Goal: Complete application form: Complete application form

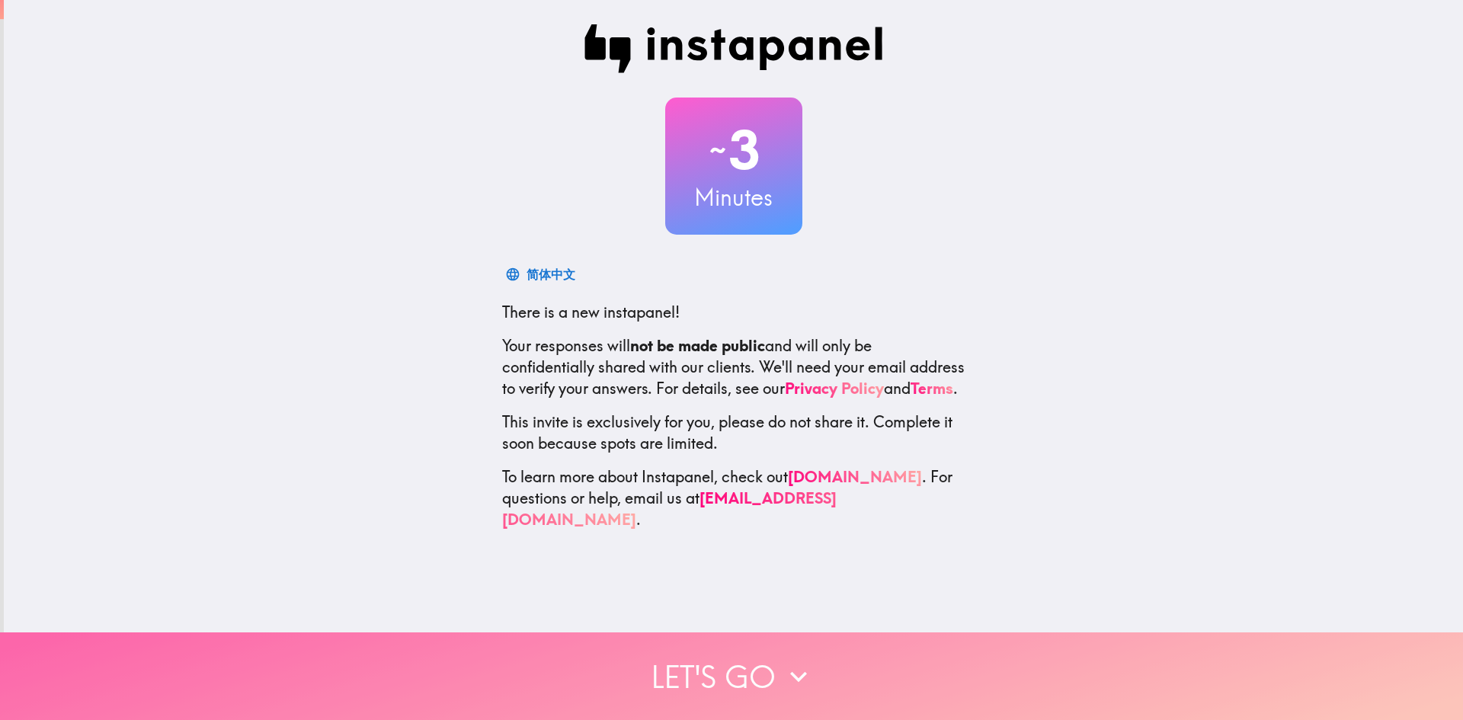
click at [718, 662] on button "Let's go" at bounding box center [731, 677] width 1463 height 88
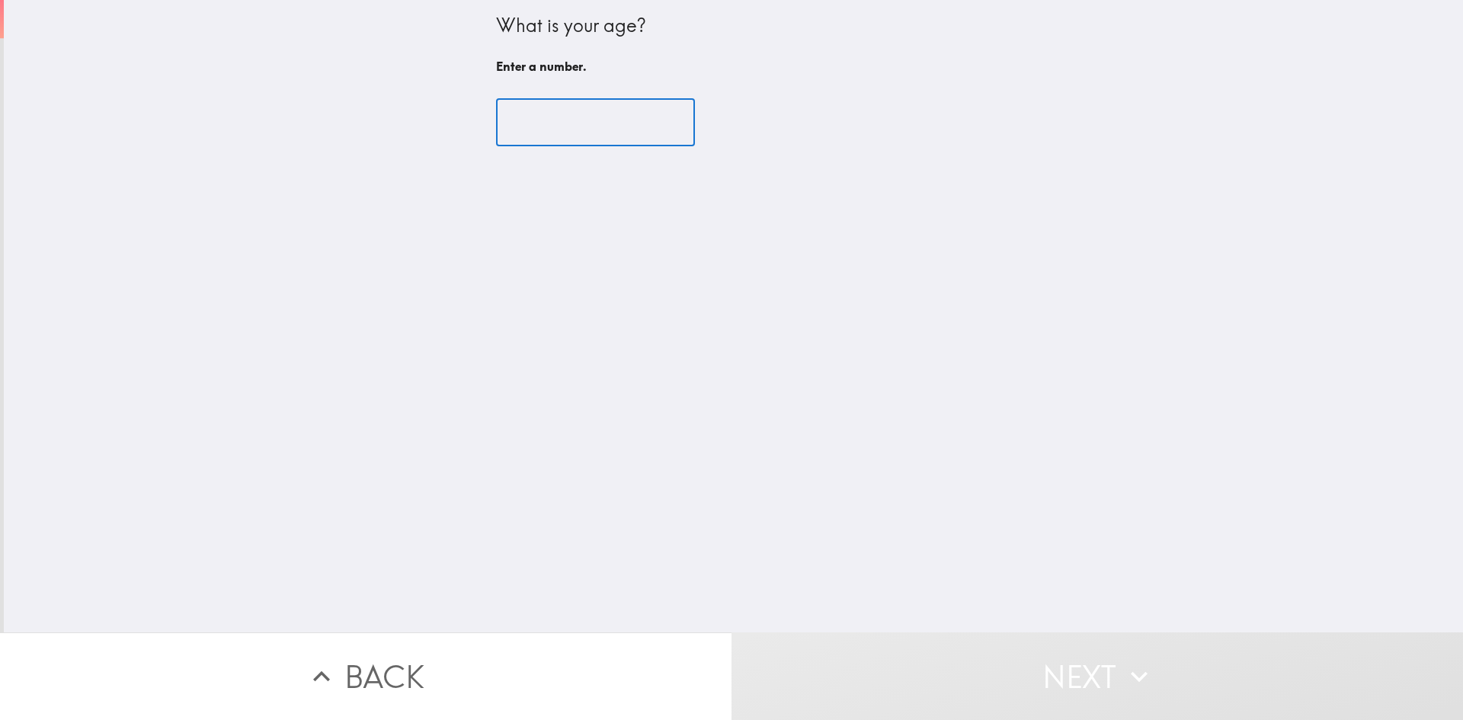
click at [578, 122] on input "number" at bounding box center [595, 122] width 199 height 47
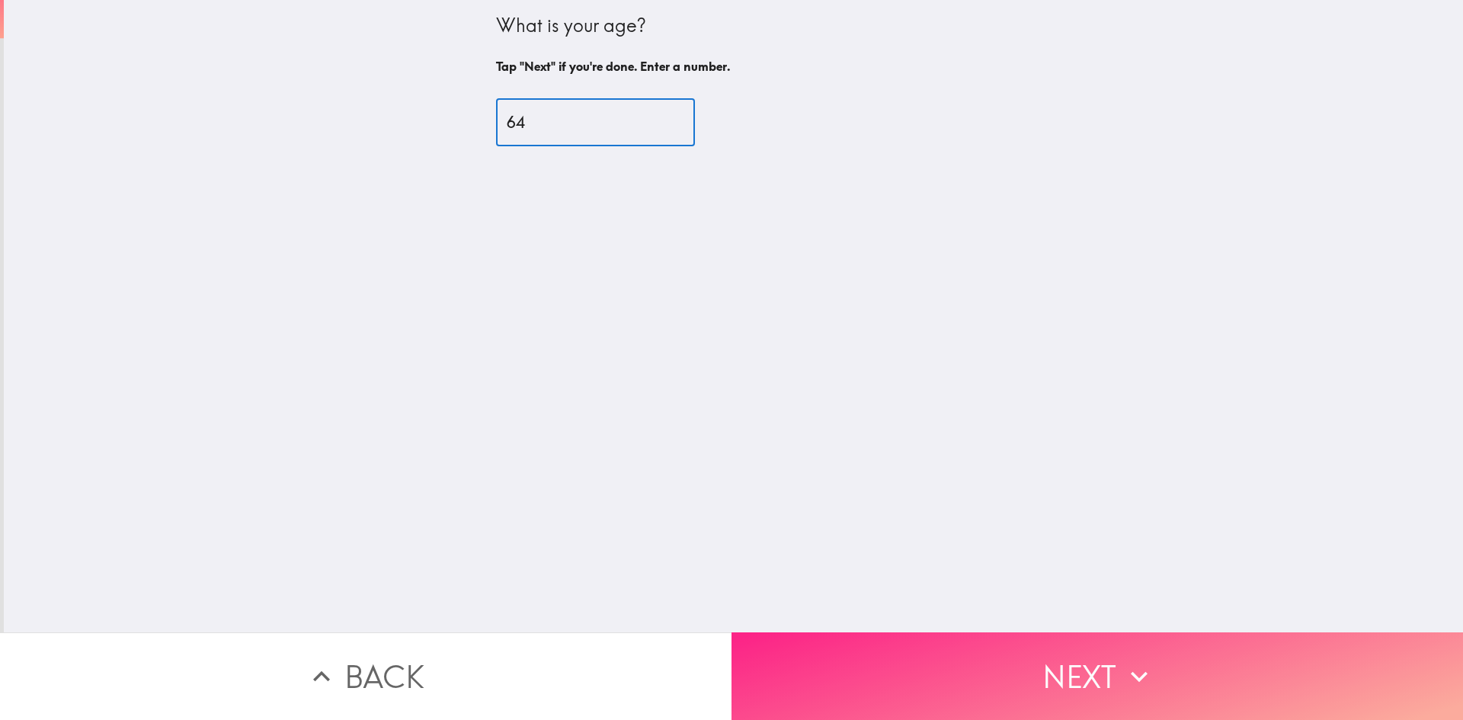
type input "64"
click at [1081, 661] on button "Next" at bounding box center [1098, 677] width 732 height 88
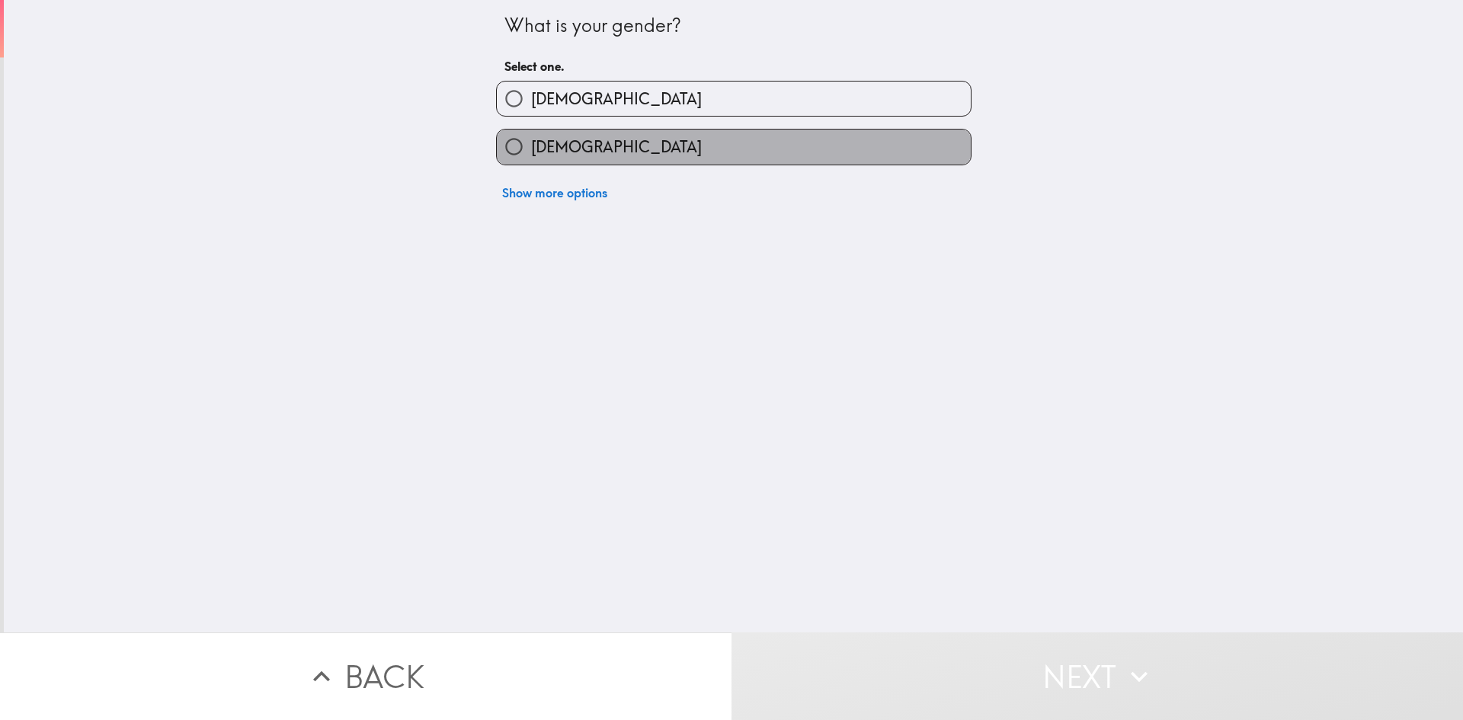
click at [562, 155] on span "[DEMOGRAPHIC_DATA]" at bounding box center [616, 146] width 171 height 21
click at [531, 155] on input "[DEMOGRAPHIC_DATA]" at bounding box center [514, 147] width 34 height 34
radio input "true"
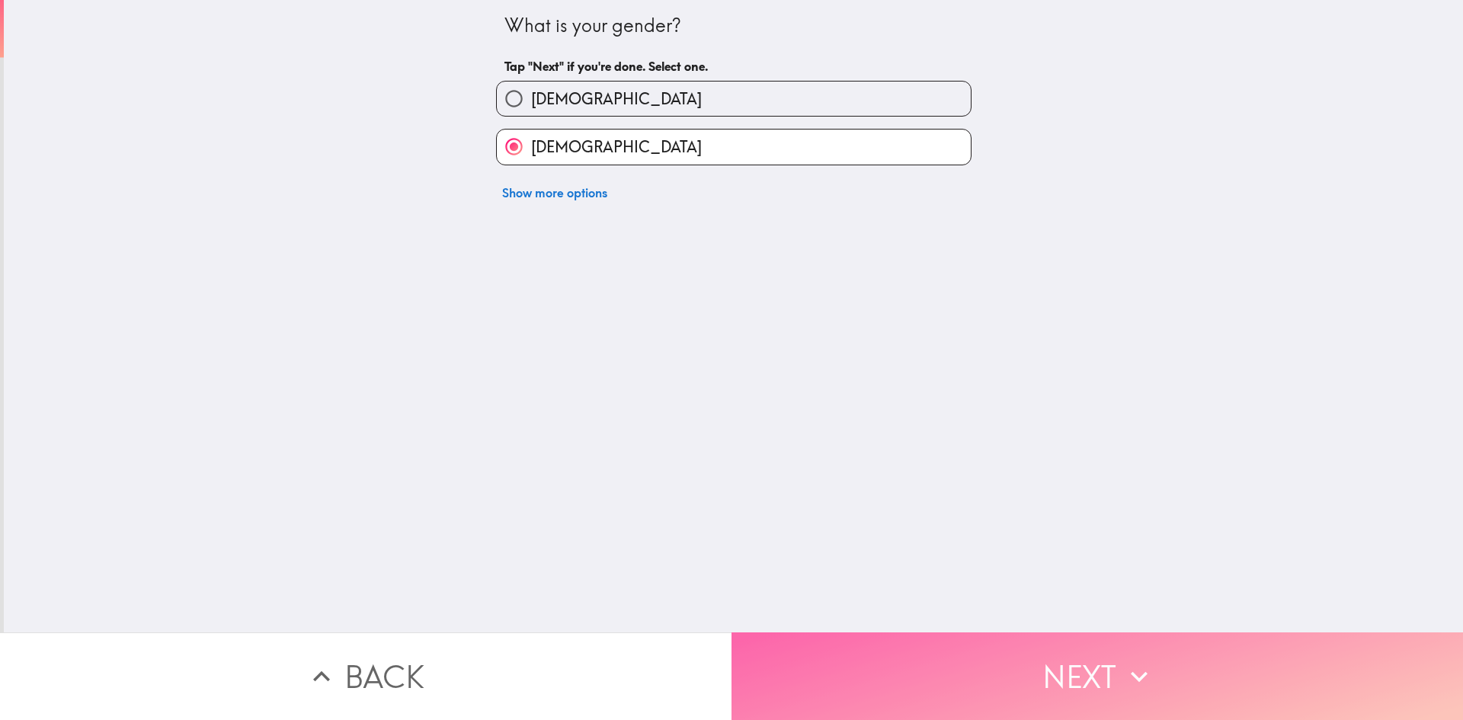
click at [1072, 665] on button "Next" at bounding box center [1098, 677] width 732 height 88
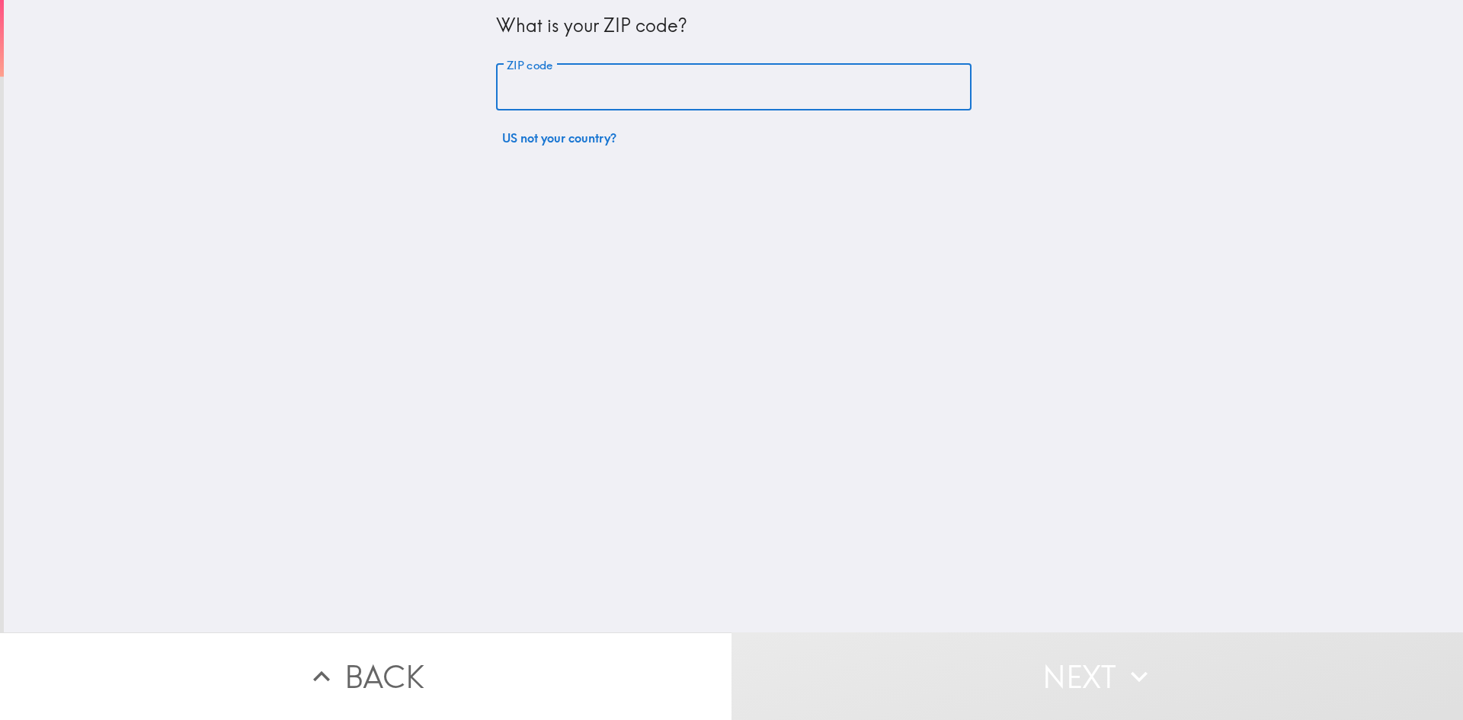
click at [502, 88] on input "ZIP code" at bounding box center [734, 87] width 476 height 47
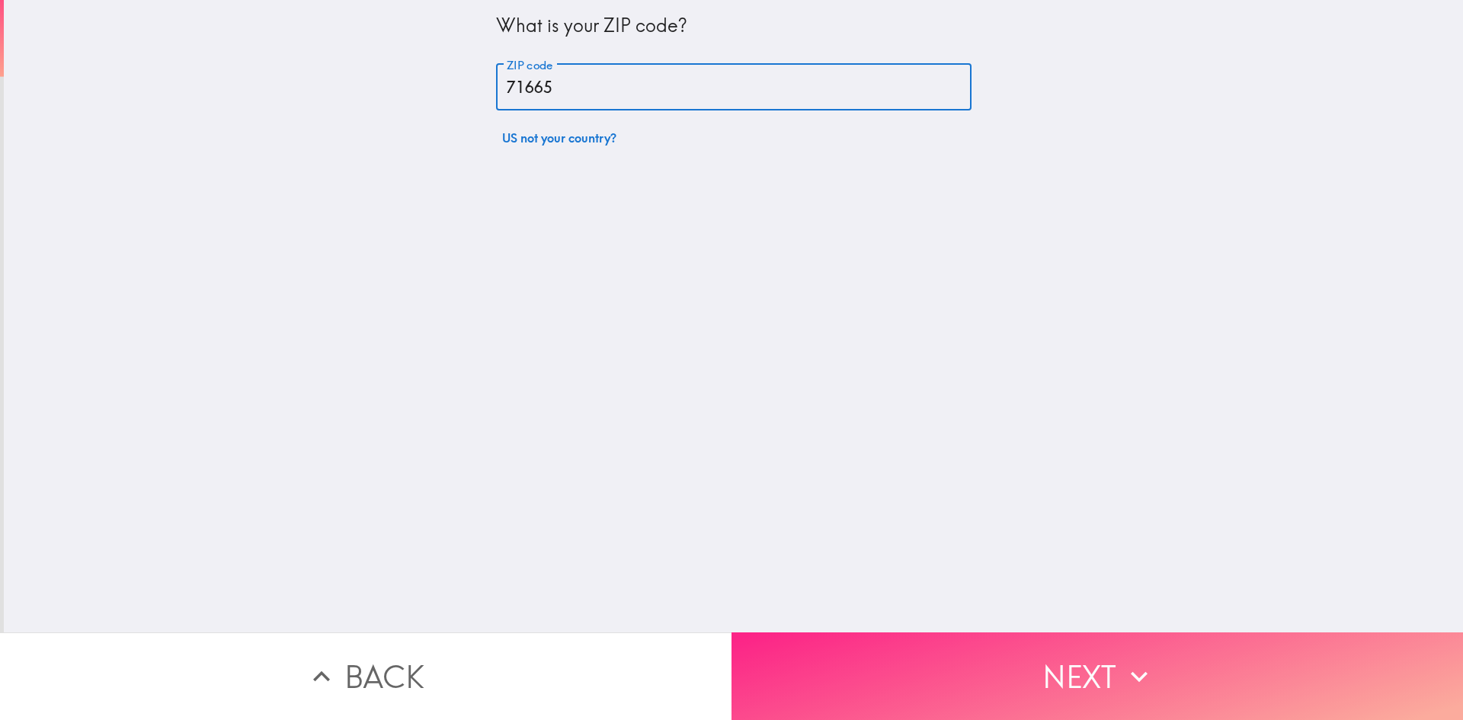
type input "71665"
click at [1085, 650] on button "Next" at bounding box center [1098, 677] width 732 height 88
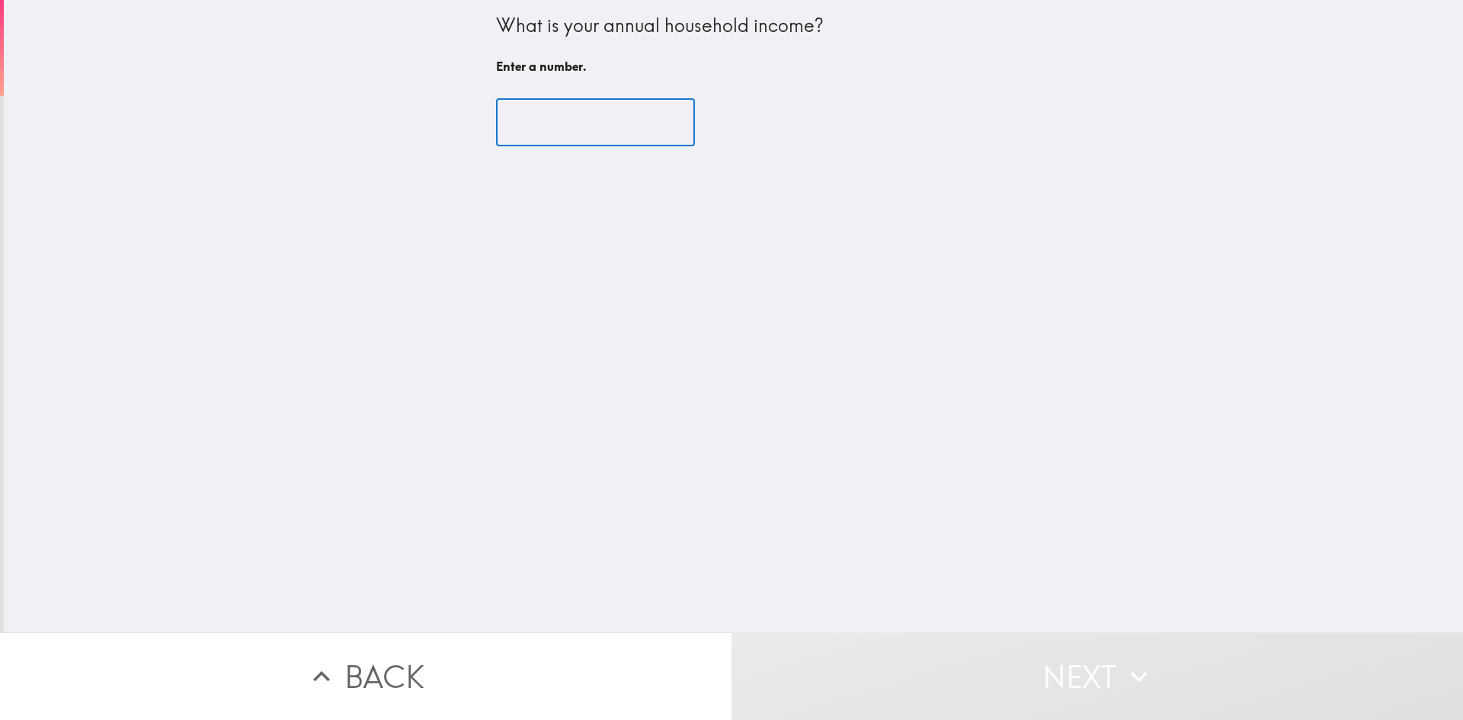
click at [515, 119] on input "number" at bounding box center [595, 122] width 199 height 47
click at [524, 121] on input "number" at bounding box center [595, 122] width 199 height 47
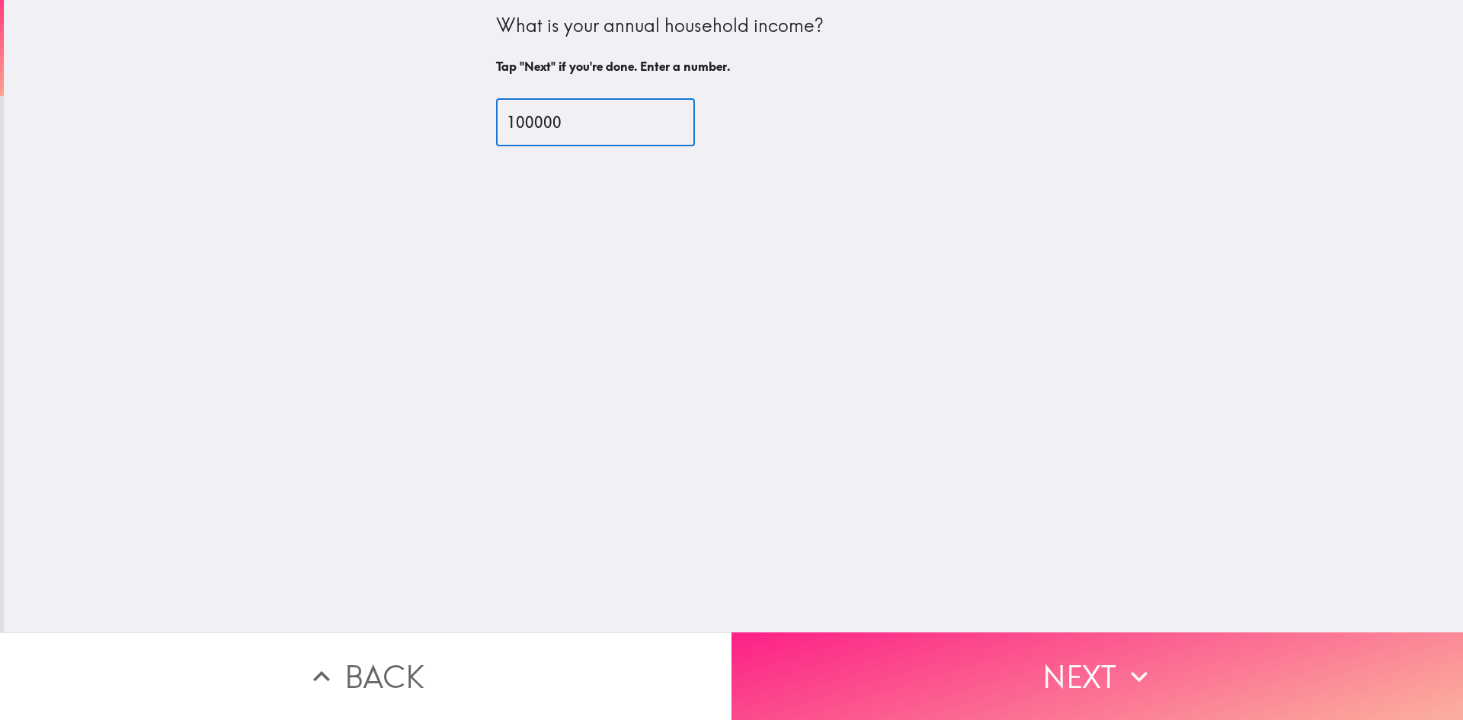
type input "100000"
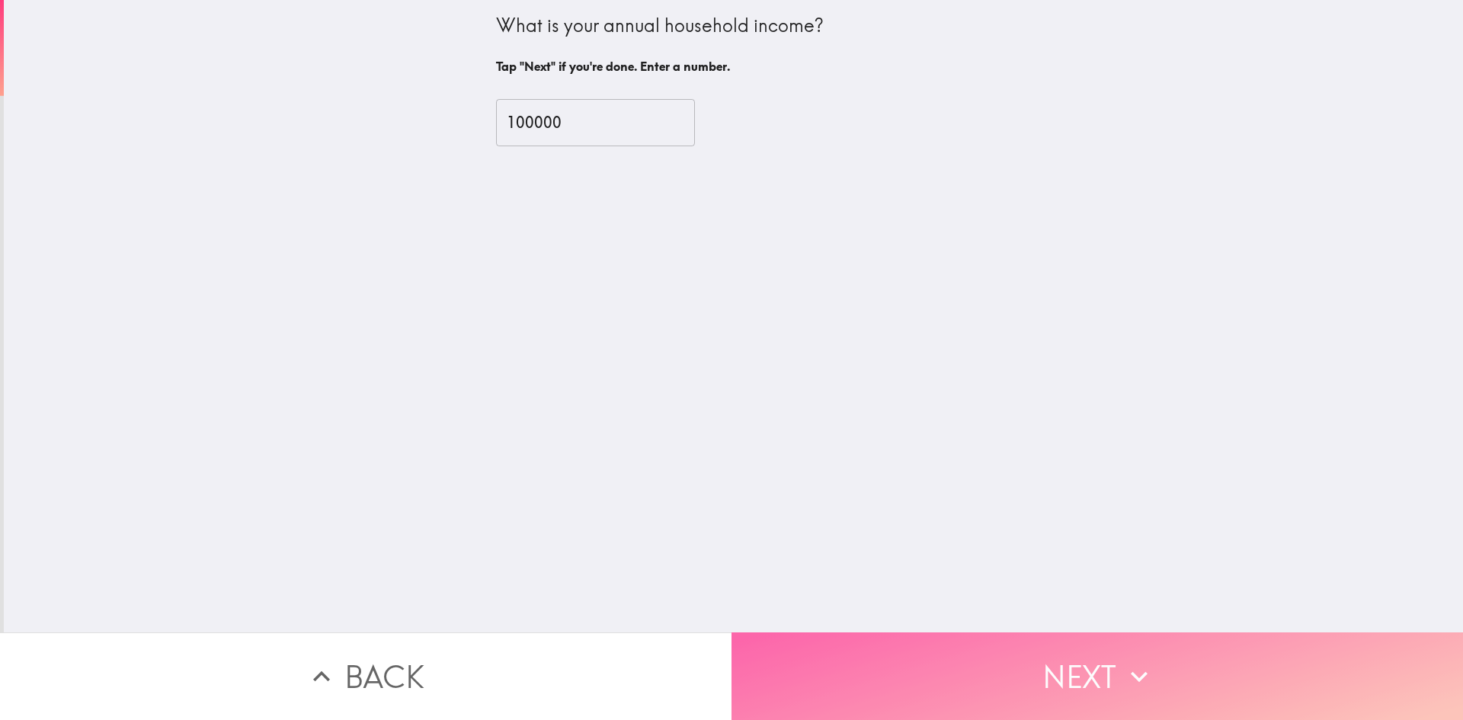
click at [1076, 673] on button "Next" at bounding box center [1098, 677] width 732 height 88
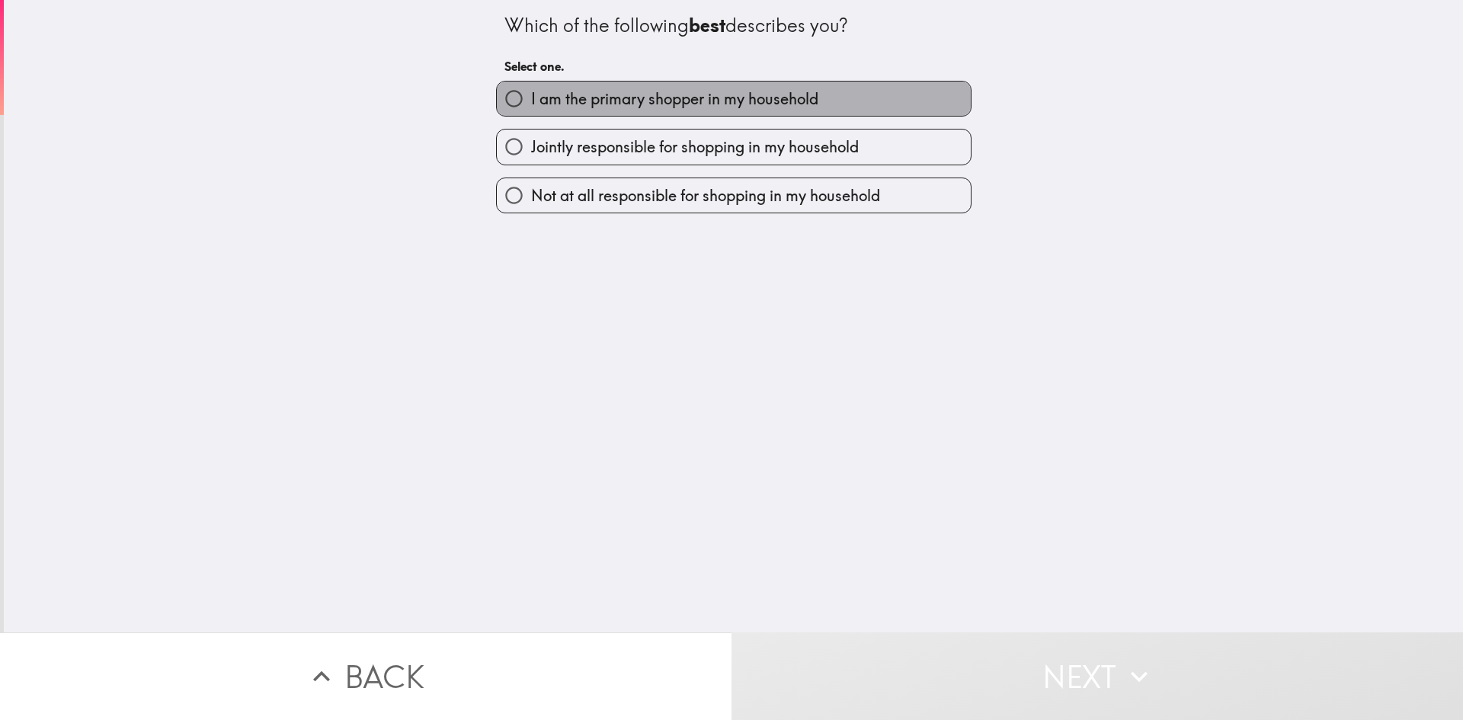
click at [603, 97] on span "I am the primary shopper in my household" at bounding box center [674, 98] width 287 height 21
click at [531, 97] on input "I am the primary shopper in my household" at bounding box center [514, 99] width 34 height 34
radio input "true"
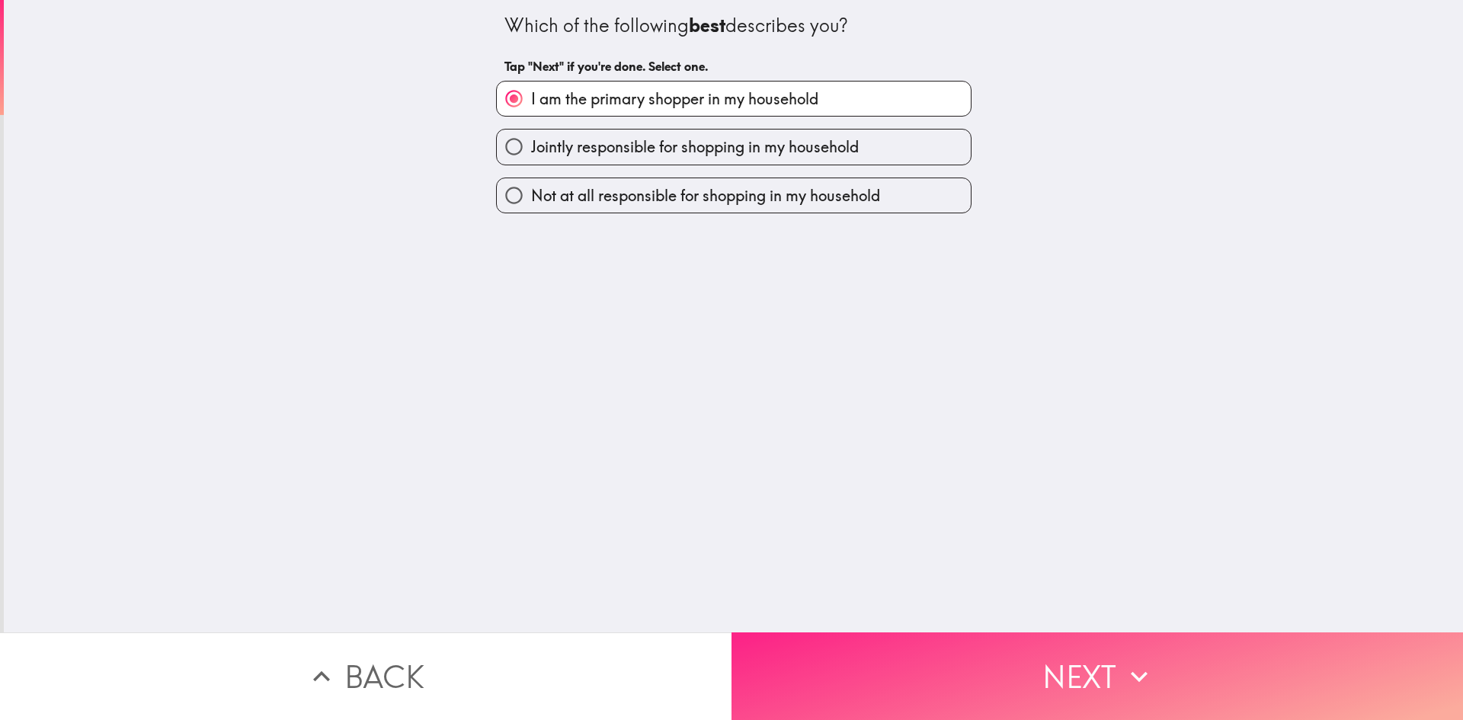
click at [1073, 678] on button "Next" at bounding box center [1098, 677] width 732 height 88
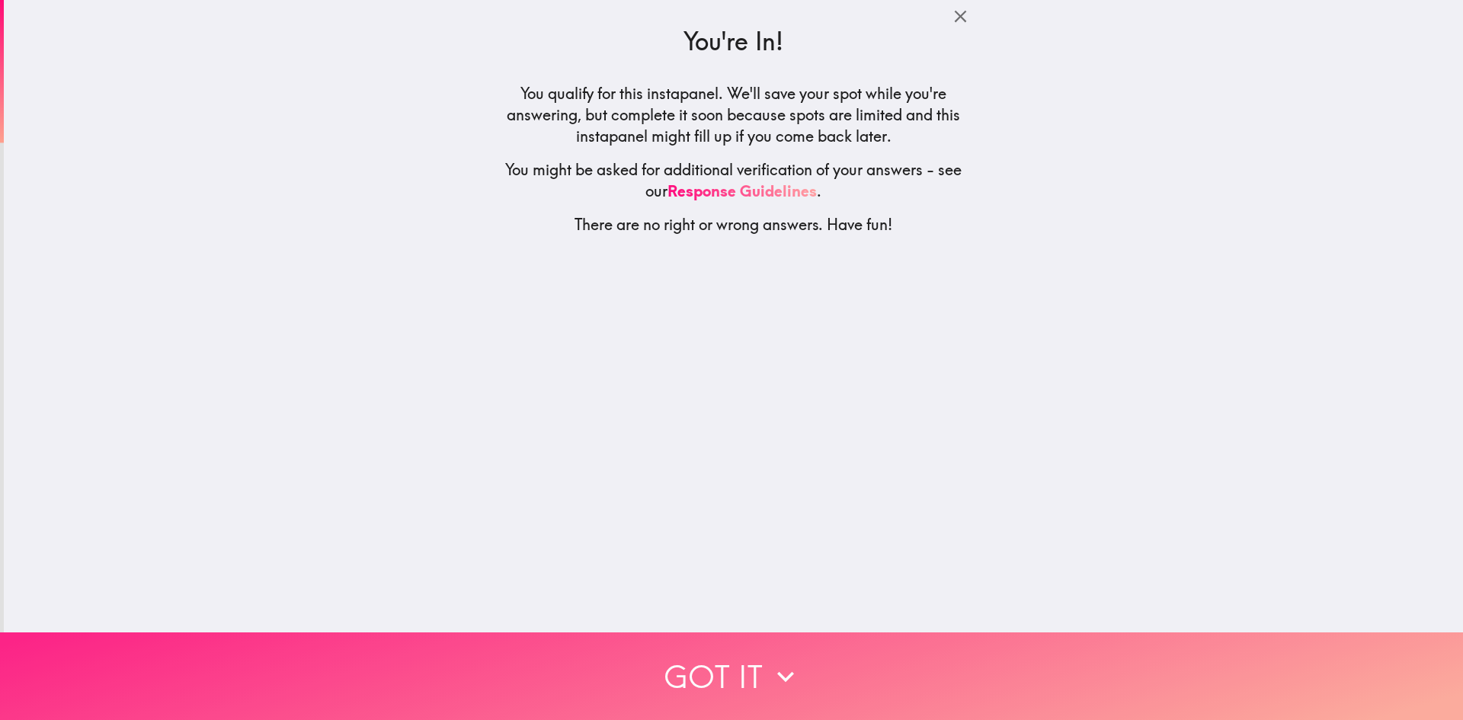
click at [691, 662] on button "Got it" at bounding box center [731, 677] width 1463 height 88
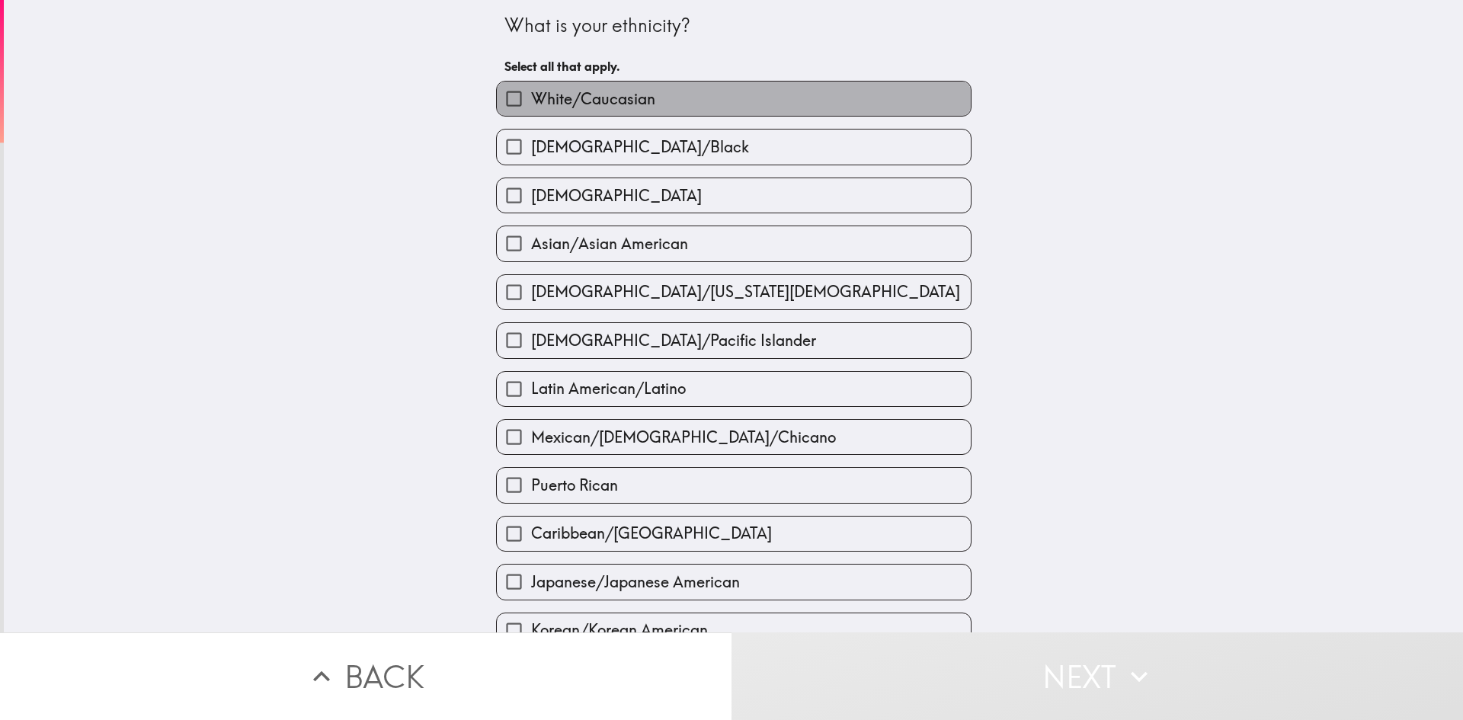
click at [546, 95] on span "White/Caucasian" at bounding box center [593, 98] width 124 height 21
click at [531, 95] on input "White/Caucasian" at bounding box center [514, 99] width 34 height 34
checkbox input "true"
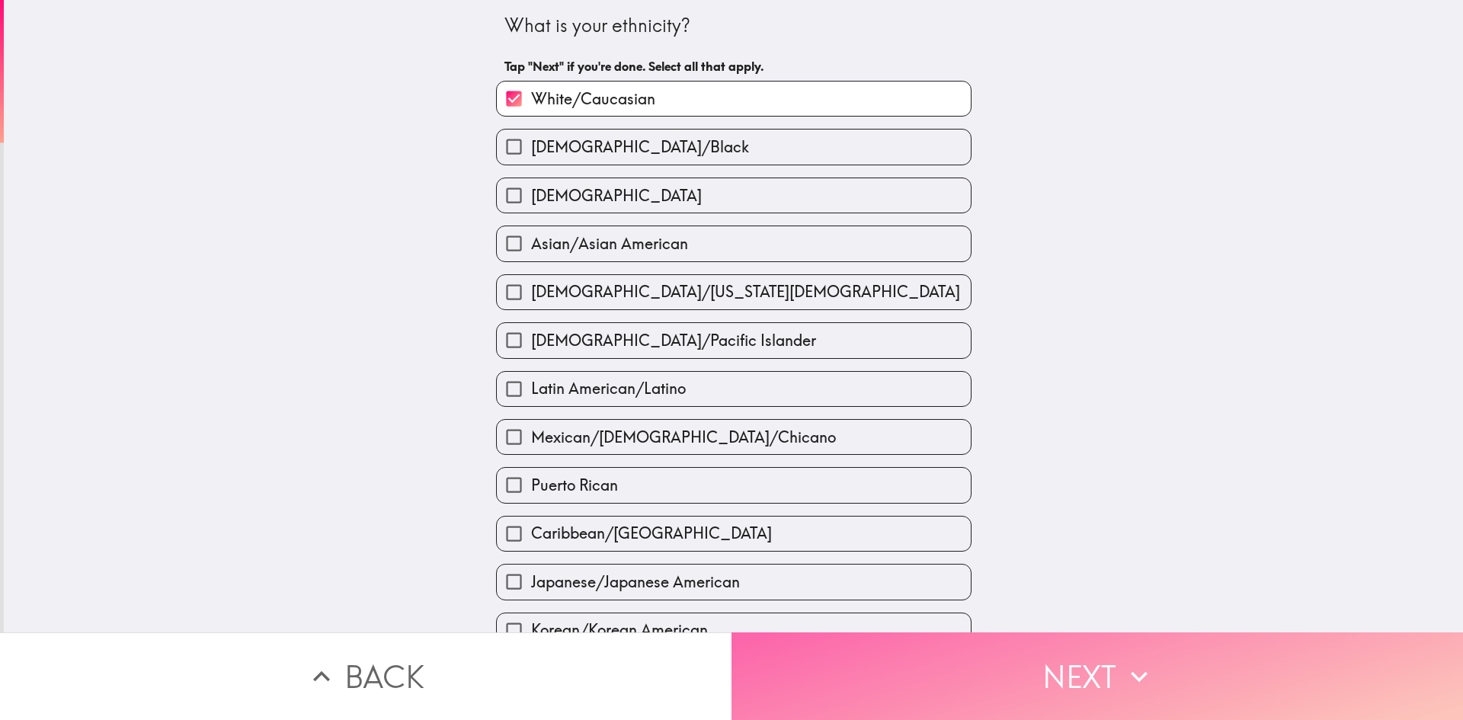
click at [1047, 662] on button "Next" at bounding box center [1098, 677] width 732 height 88
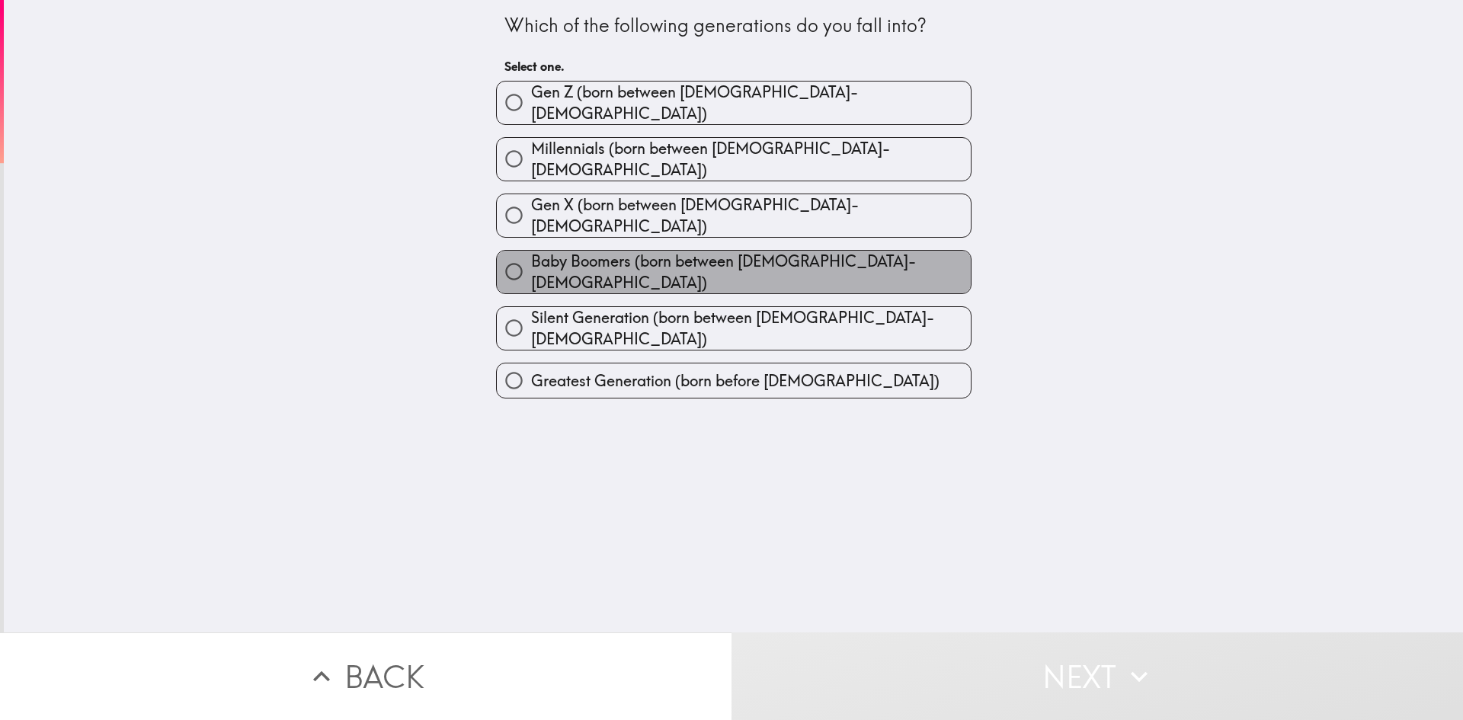
click at [656, 251] on span "Baby Boomers (born between [DEMOGRAPHIC_DATA]-[DEMOGRAPHIC_DATA])" at bounding box center [751, 272] width 440 height 43
click at [531, 255] on input "Baby Boomers (born between [DEMOGRAPHIC_DATA]-[DEMOGRAPHIC_DATA])" at bounding box center [514, 272] width 34 height 34
radio input "true"
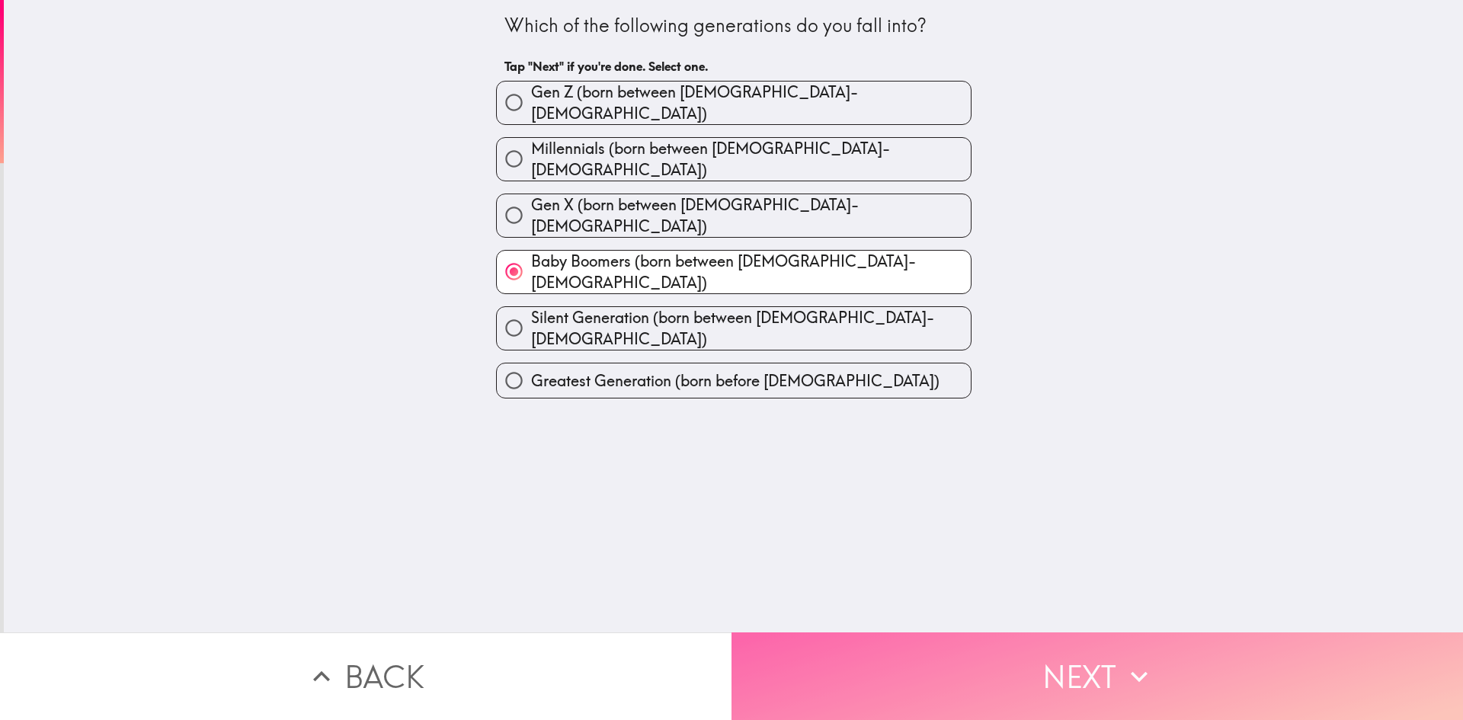
click at [1063, 666] on button "Next" at bounding box center [1098, 677] width 732 height 88
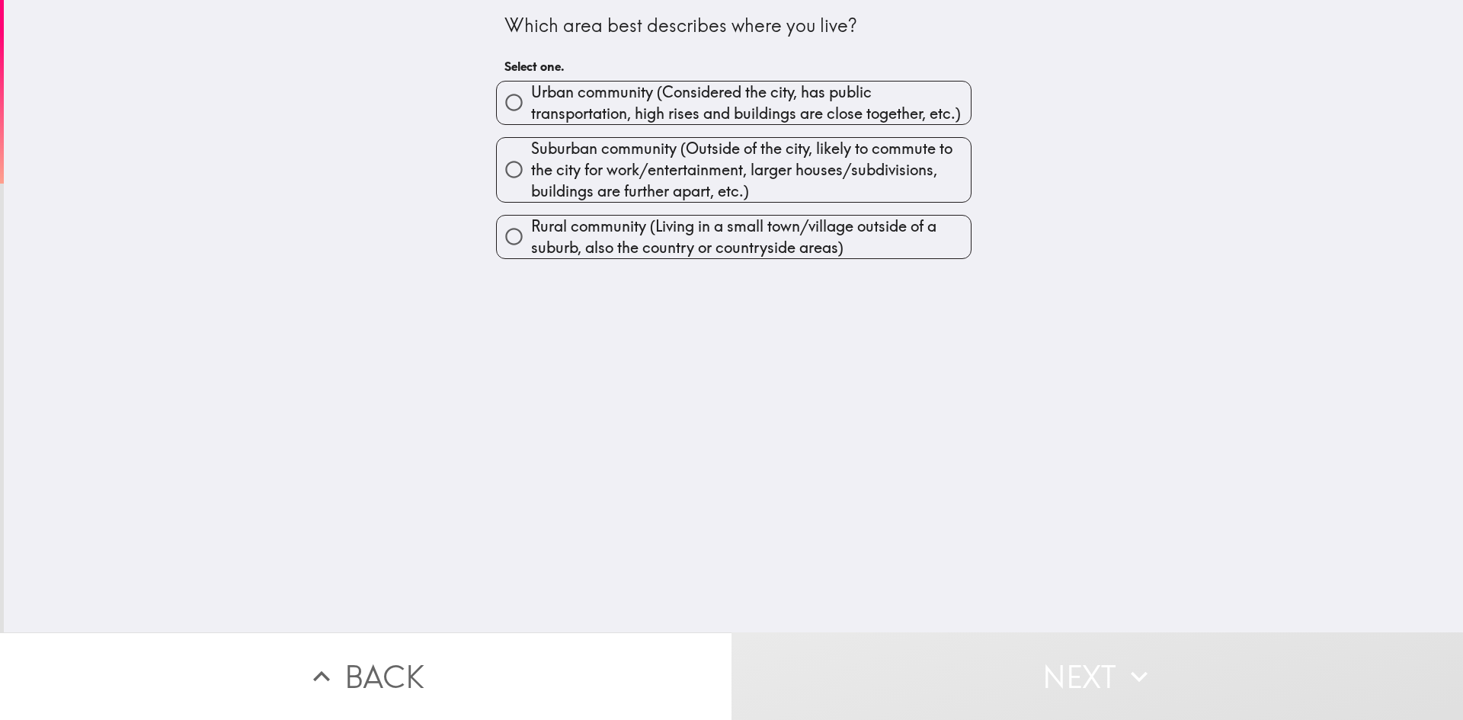
click at [595, 242] on span "Rural community (Living in a small town/village outside of a suburb, also the c…" at bounding box center [751, 237] width 440 height 43
click at [531, 242] on input "Rural community (Living in a small town/village outside of a suburb, also the c…" at bounding box center [514, 237] width 34 height 34
radio input "true"
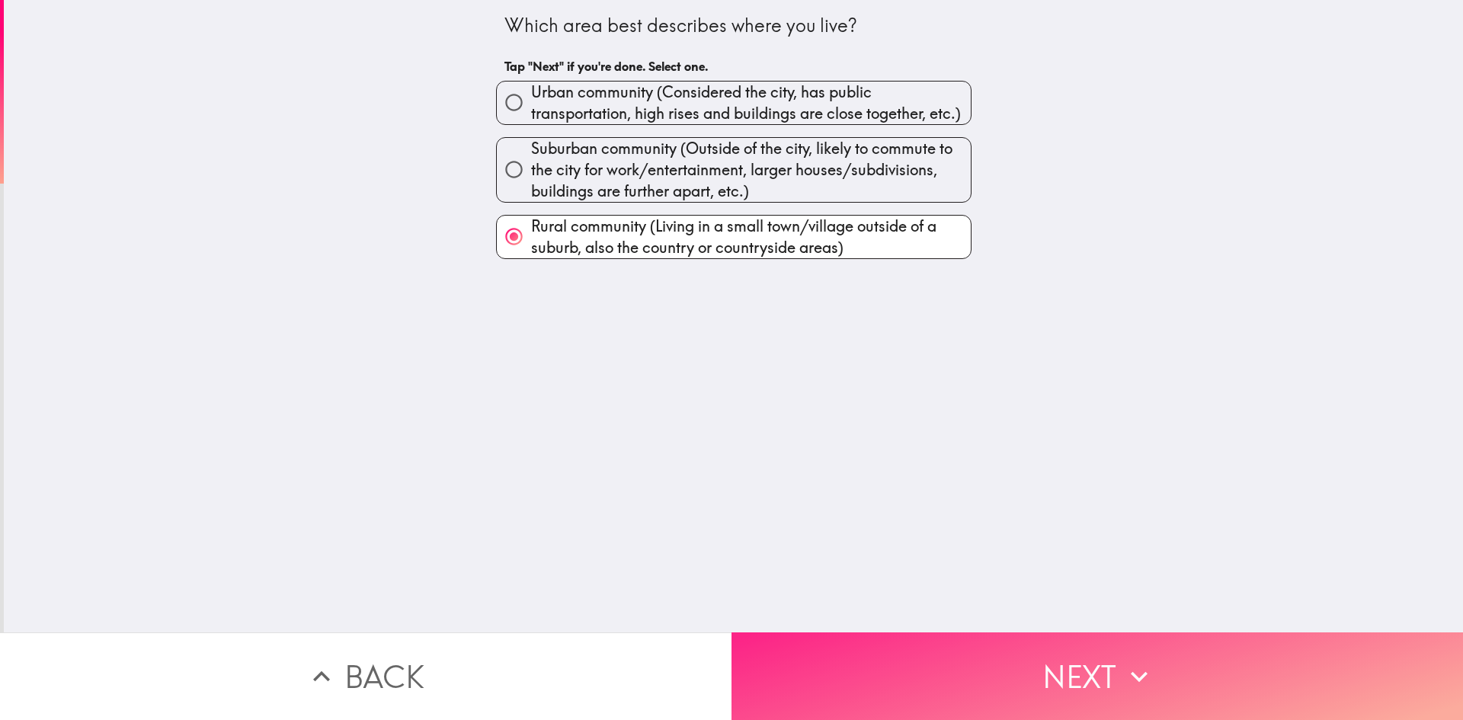
click at [1052, 660] on button "Next" at bounding box center [1098, 677] width 732 height 88
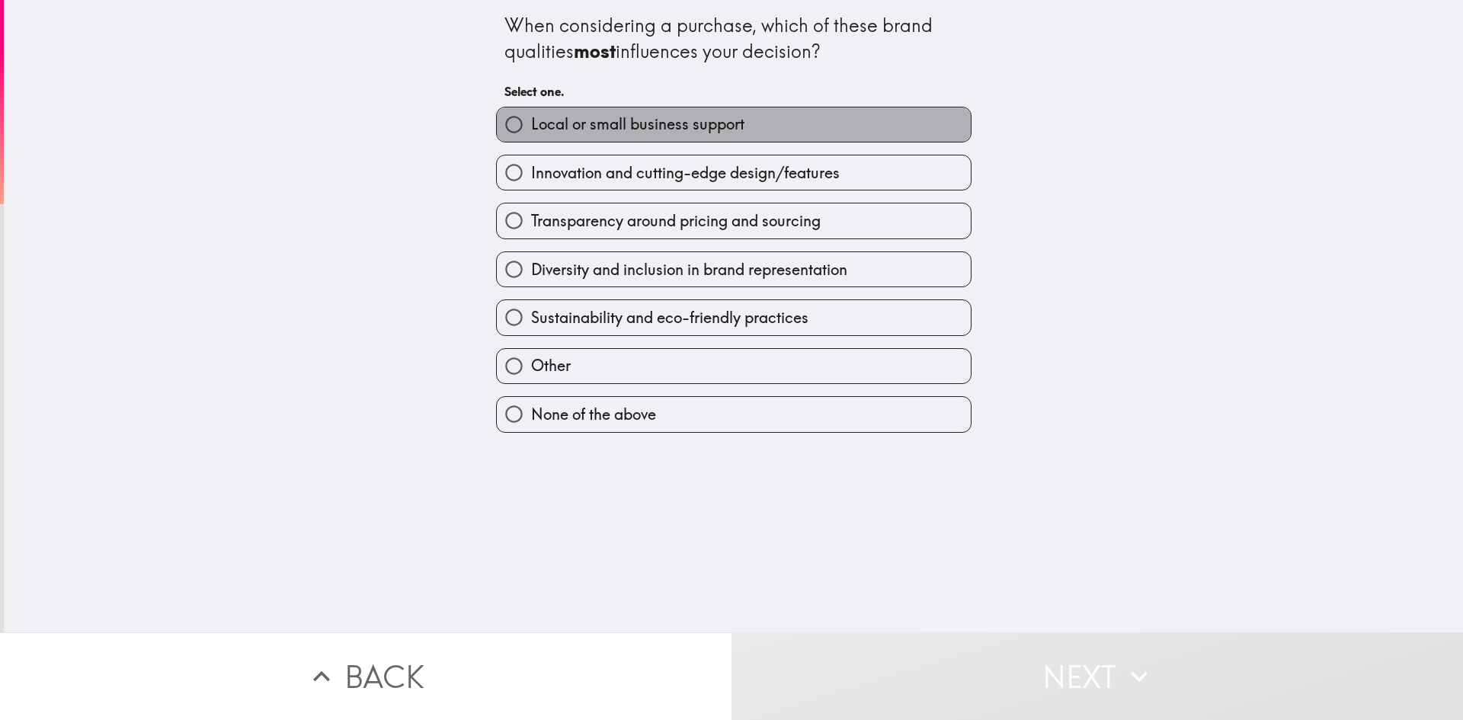
click at [563, 119] on span "Local or small business support" at bounding box center [637, 124] width 213 height 21
click at [531, 119] on input "Local or small business support" at bounding box center [514, 124] width 34 height 34
radio input "true"
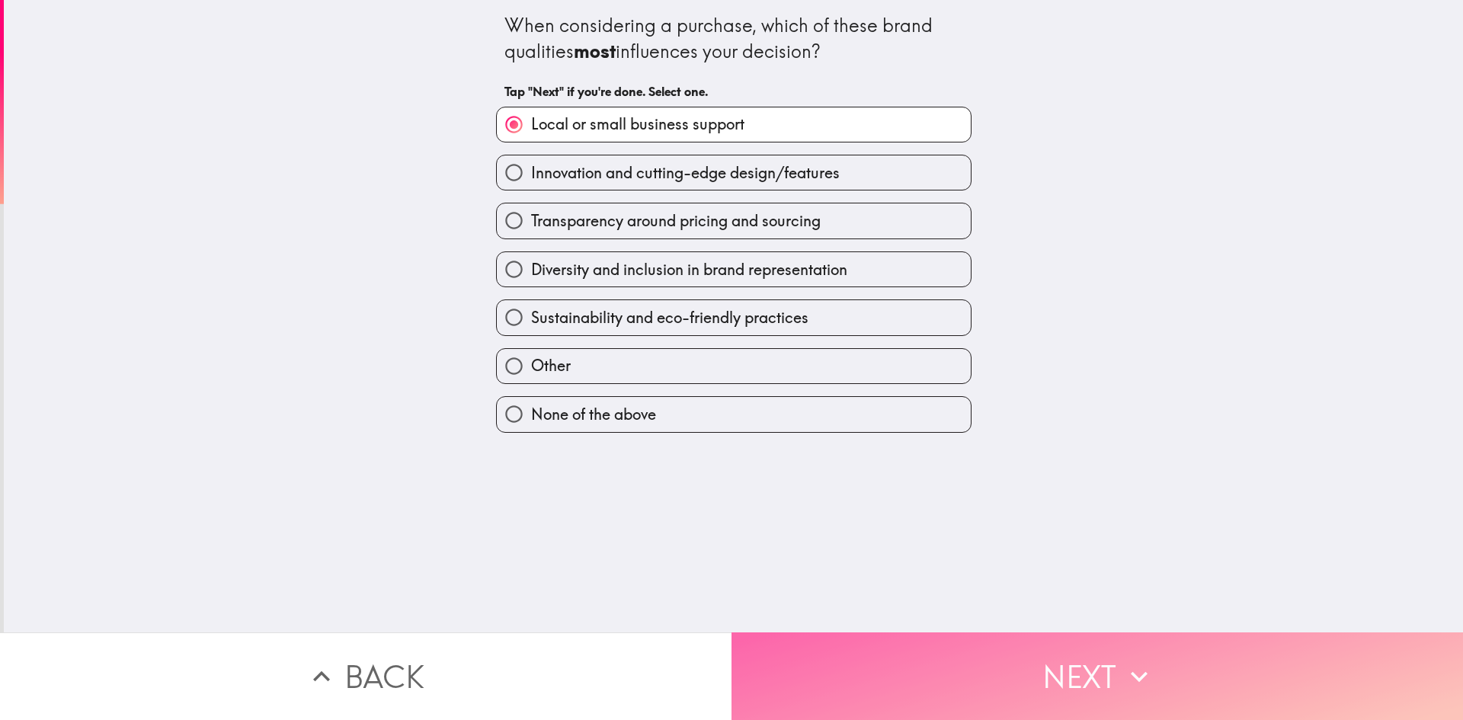
click at [1095, 662] on button "Next" at bounding box center [1098, 677] width 732 height 88
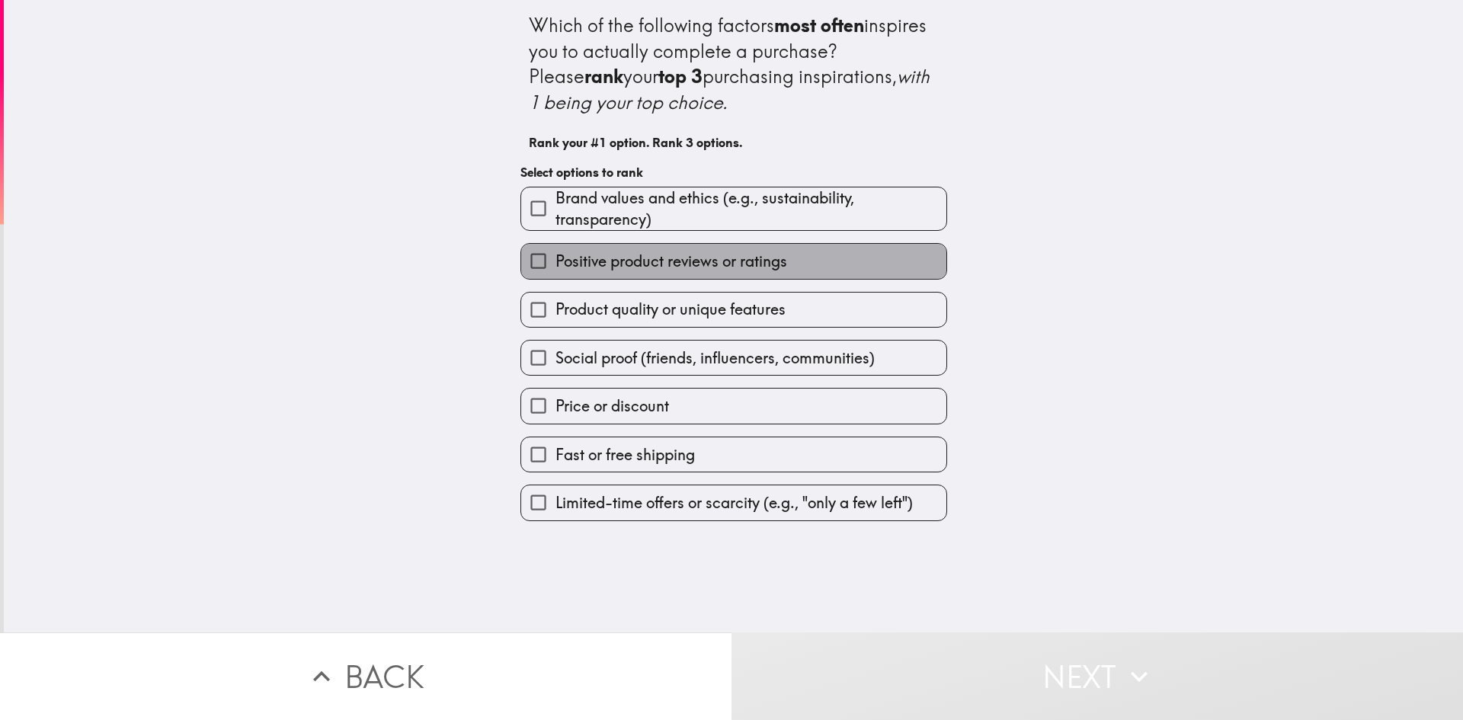
click at [633, 264] on span "Positive product reviews or ratings" at bounding box center [672, 261] width 232 height 21
click at [556, 264] on input "Positive product reviews or ratings" at bounding box center [538, 261] width 34 height 34
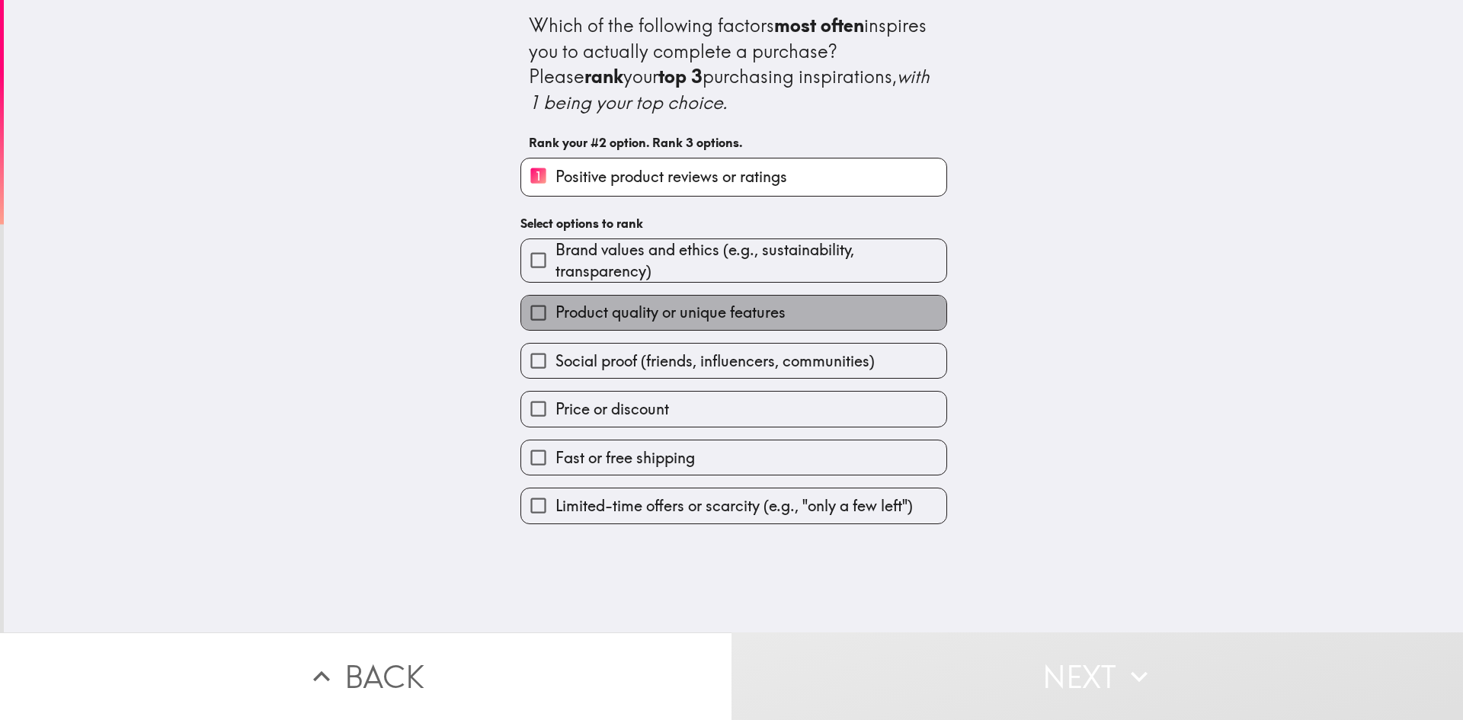
click at [629, 309] on span "Product quality or unique features" at bounding box center [671, 312] width 230 height 21
click at [556, 309] on input "Product quality or unique features" at bounding box center [538, 313] width 34 height 34
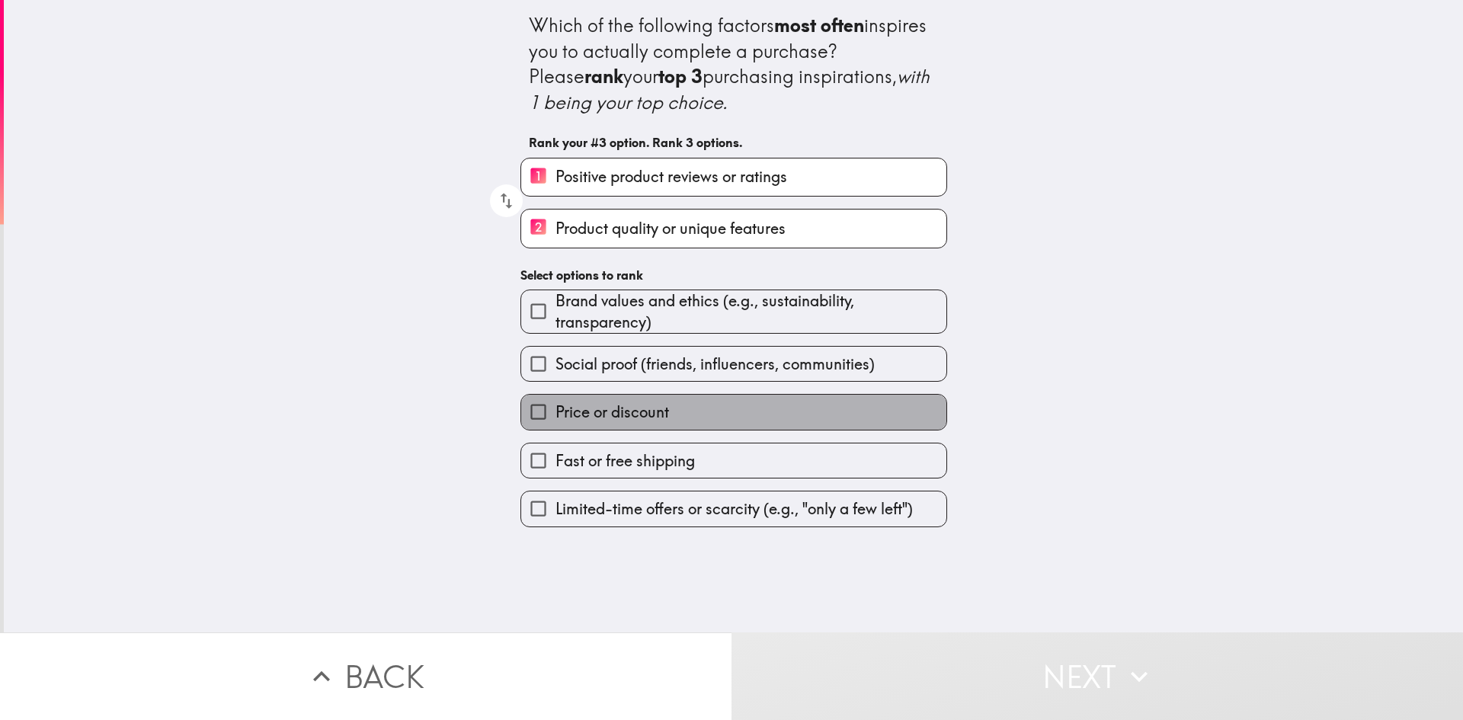
click at [591, 409] on span "Price or discount" at bounding box center [613, 412] width 114 height 21
click at [556, 409] on input "Price or discount" at bounding box center [538, 412] width 34 height 34
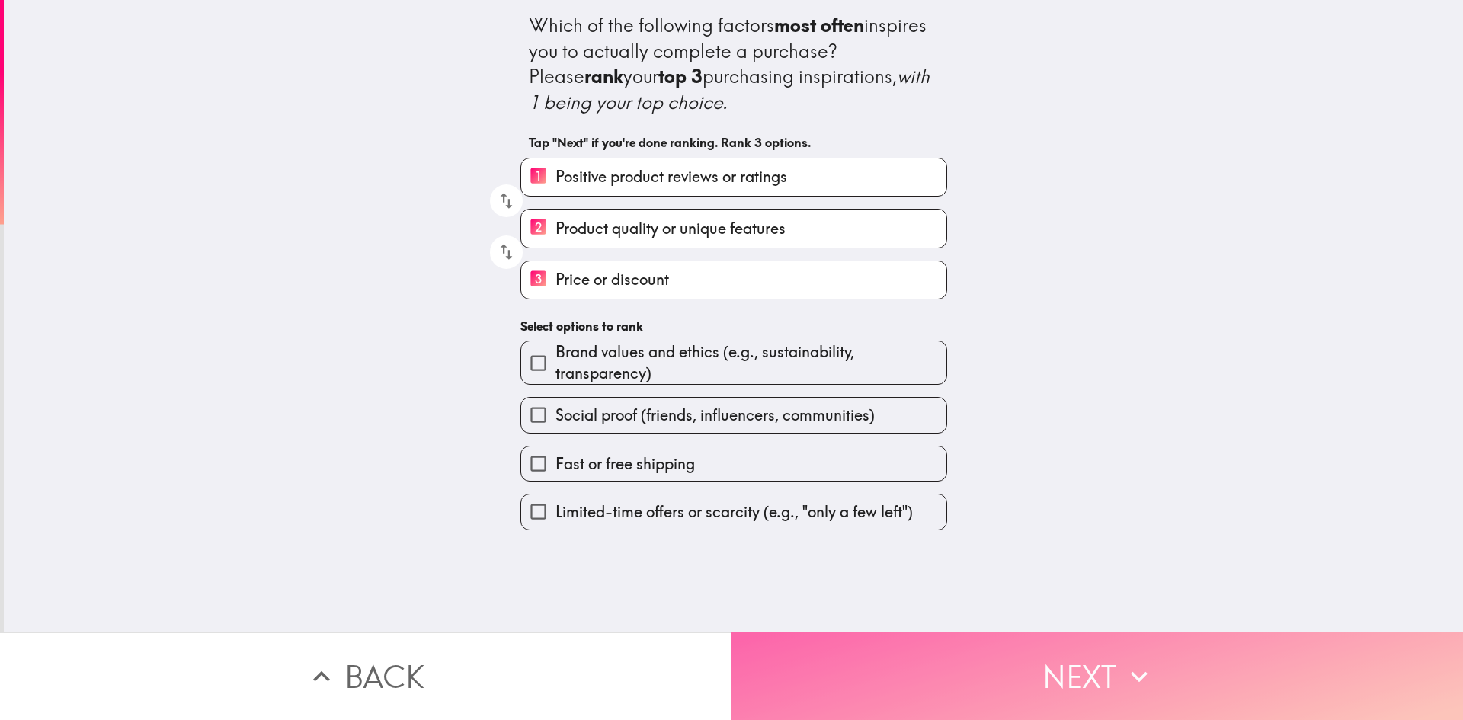
click at [1069, 664] on button "Next" at bounding box center [1098, 677] width 732 height 88
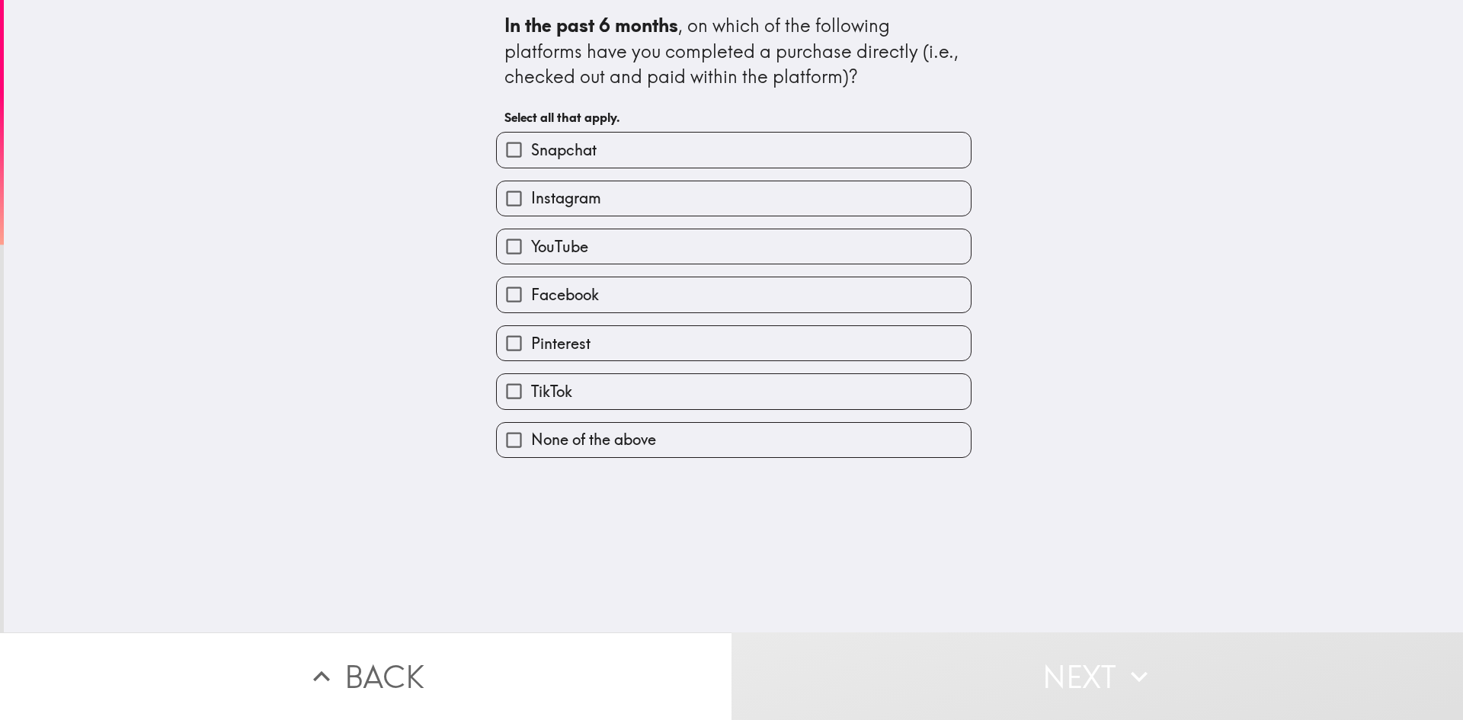
click at [536, 436] on span "None of the above" at bounding box center [593, 439] width 125 height 21
click at [531, 436] on input "None of the above" at bounding box center [514, 440] width 34 height 34
checkbox input "true"
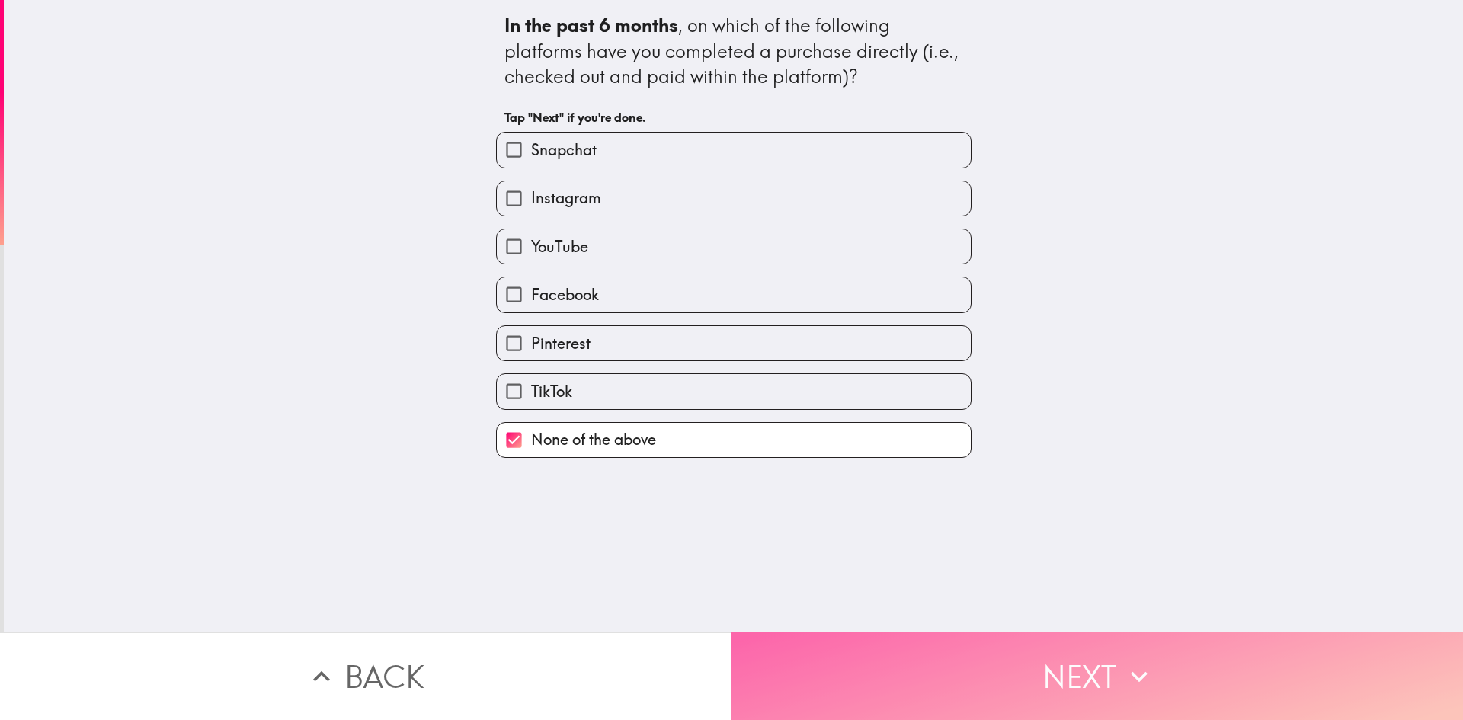
click at [1042, 669] on button "Next" at bounding box center [1098, 677] width 732 height 88
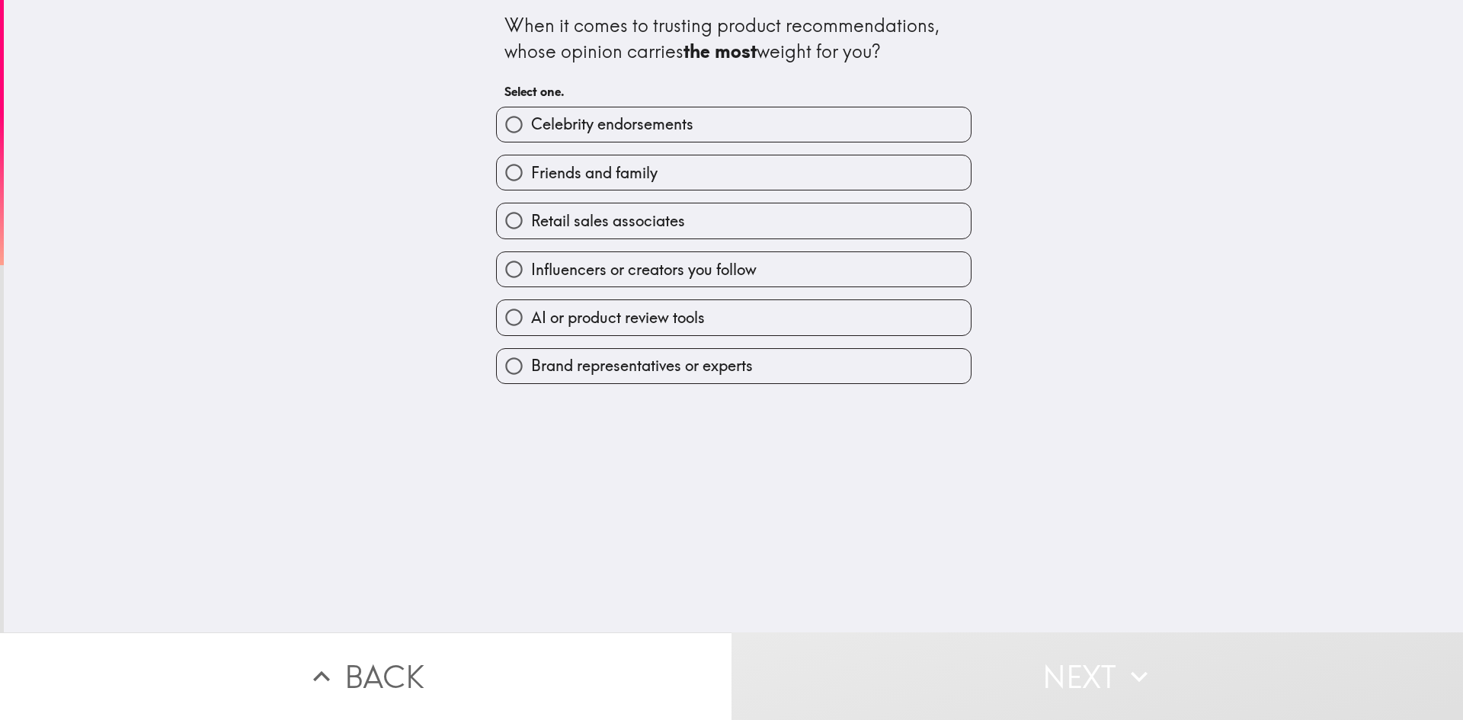
click at [659, 364] on span "Brand representatives or experts" at bounding box center [642, 365] width 222 height 21
click at [531, 364] on input "Brand representatives or experts" at bounding box center [514, 366] width 34 height 34
radio input "true"
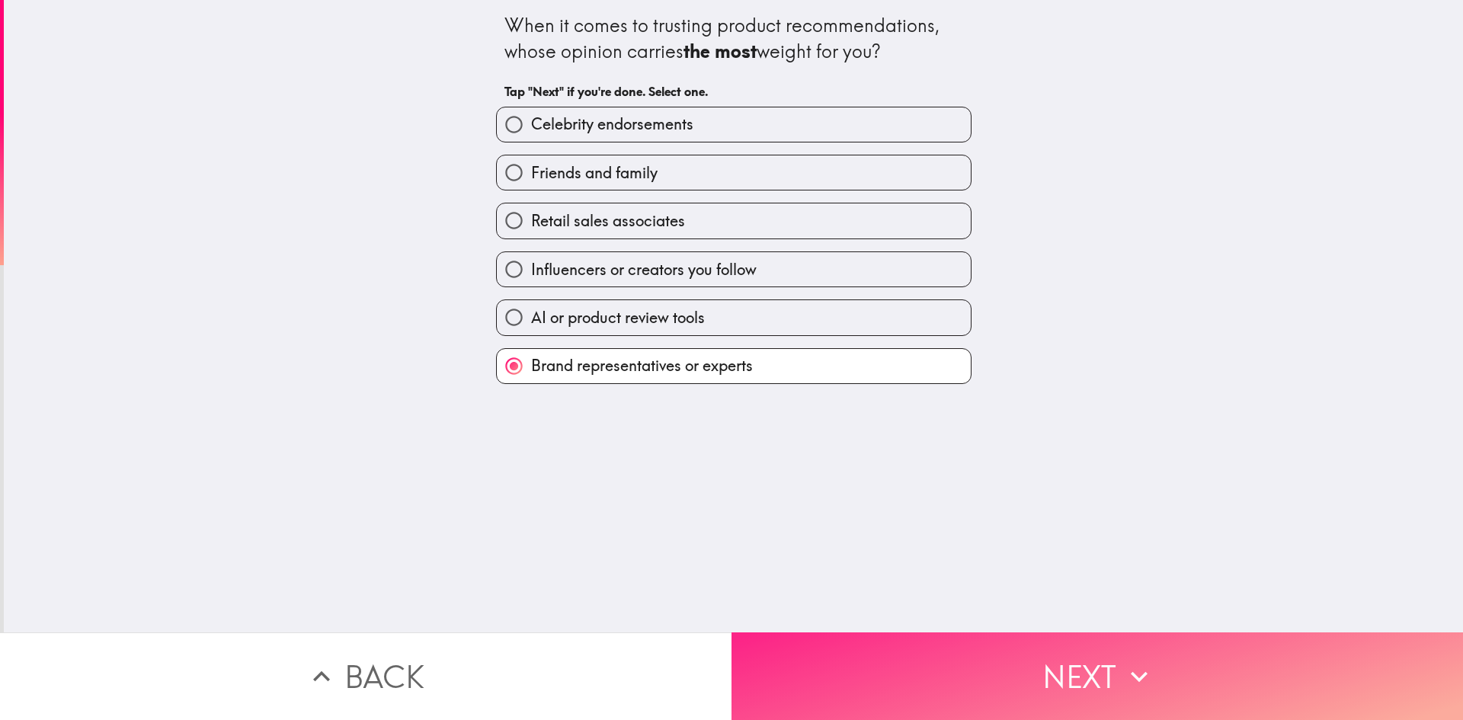
click at [1082, 664] on button "Next" at bounding box center [1098, 677] width 732 height 88
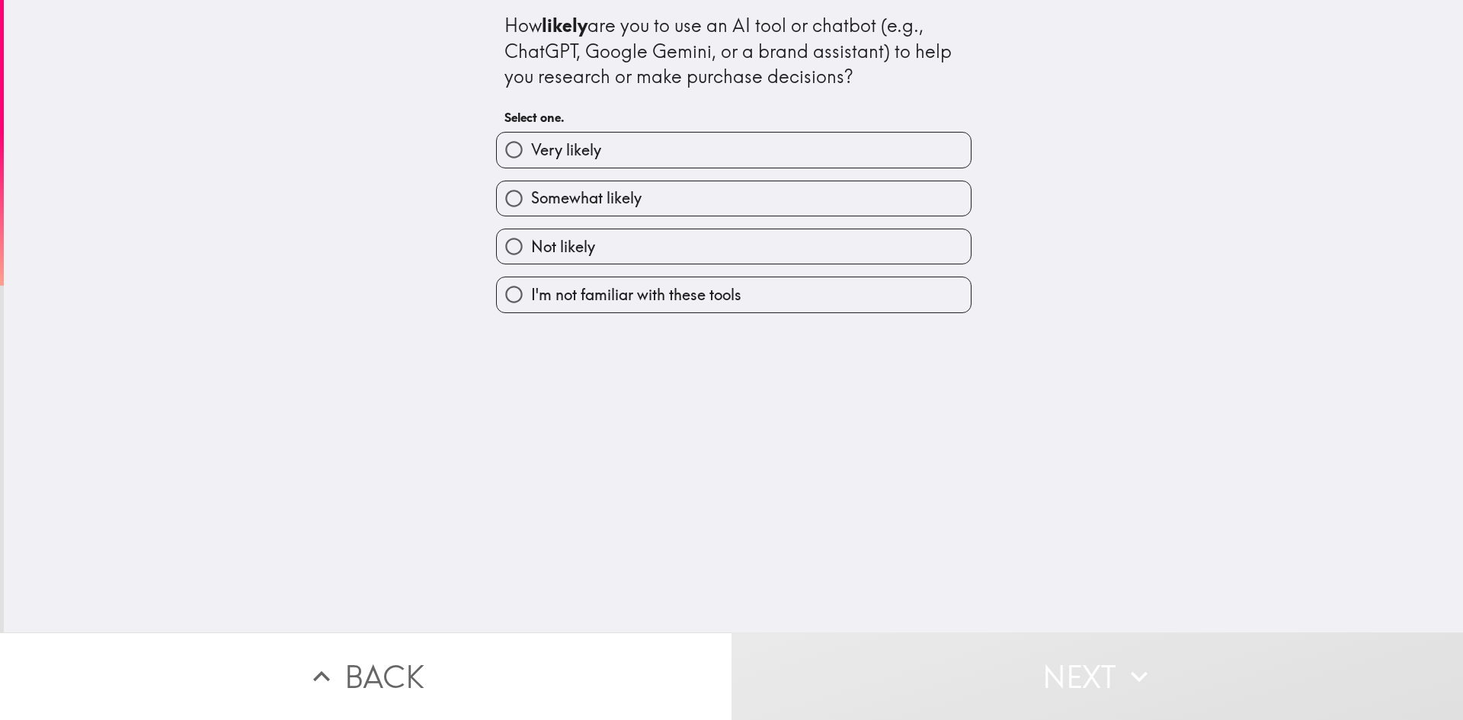
click at [605, 294] on span "I'm not familiar with these tools" at bounding box center [636, 294] width 210 height 21
click at [531, 294] on input "I'm not familiar with these tools" at bounding box center [514, 294] width 34 height 34
radio input "true"
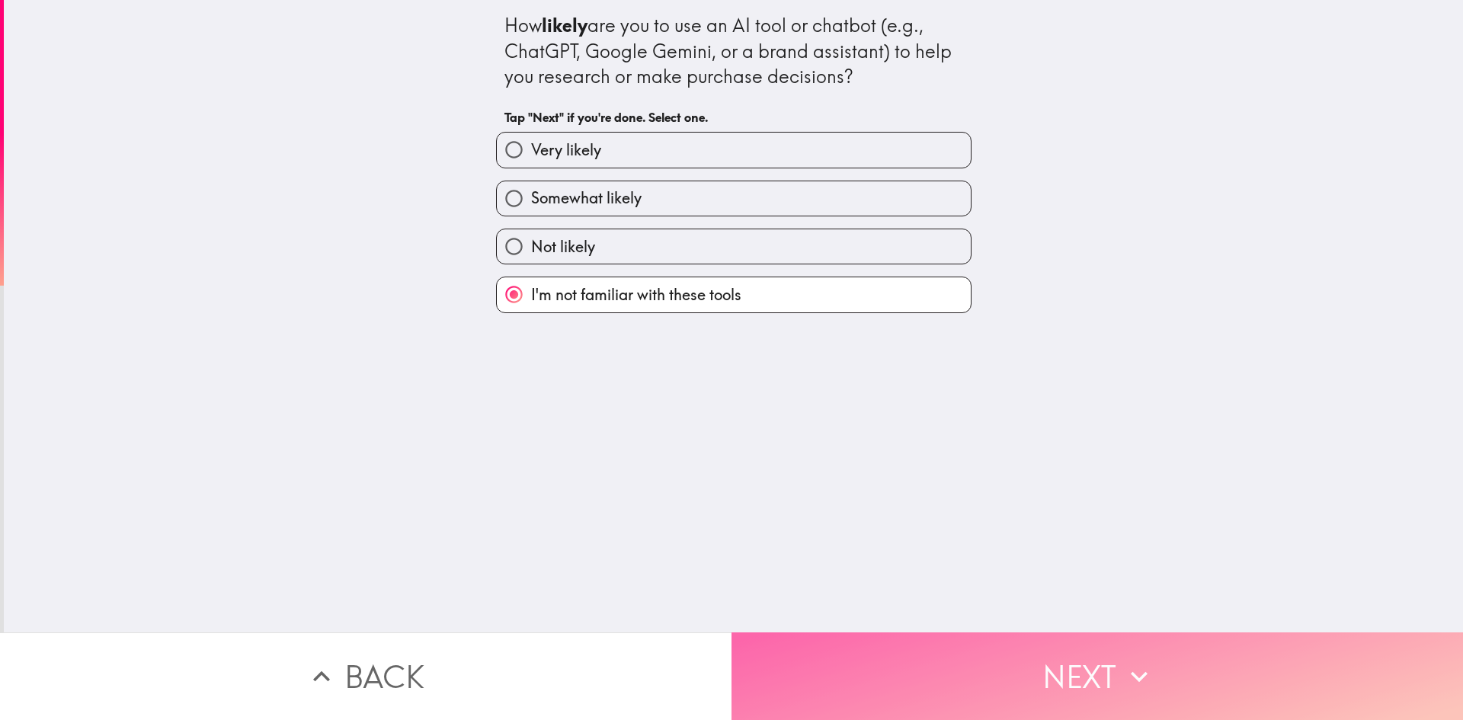
click at [1069, 659] on button "Next" at bounding box center [1098, 677] width 732 height 88
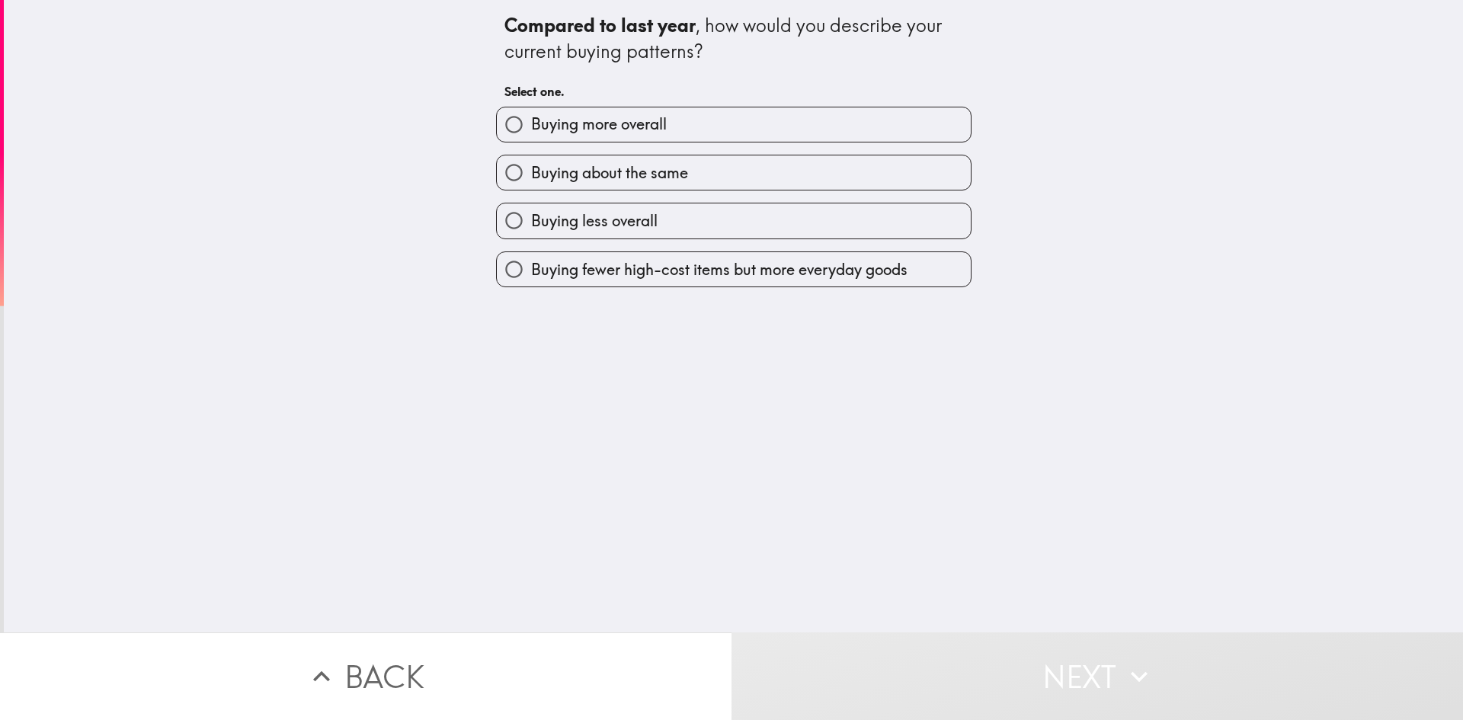
click at [601, 223] on span "Buying less overall" at bounding box center [594, 220] width 127 height 21
click at [531, 223] on input "Buying less overall" at bounding box center [514, 221] width 34 height 34
radio input "true"
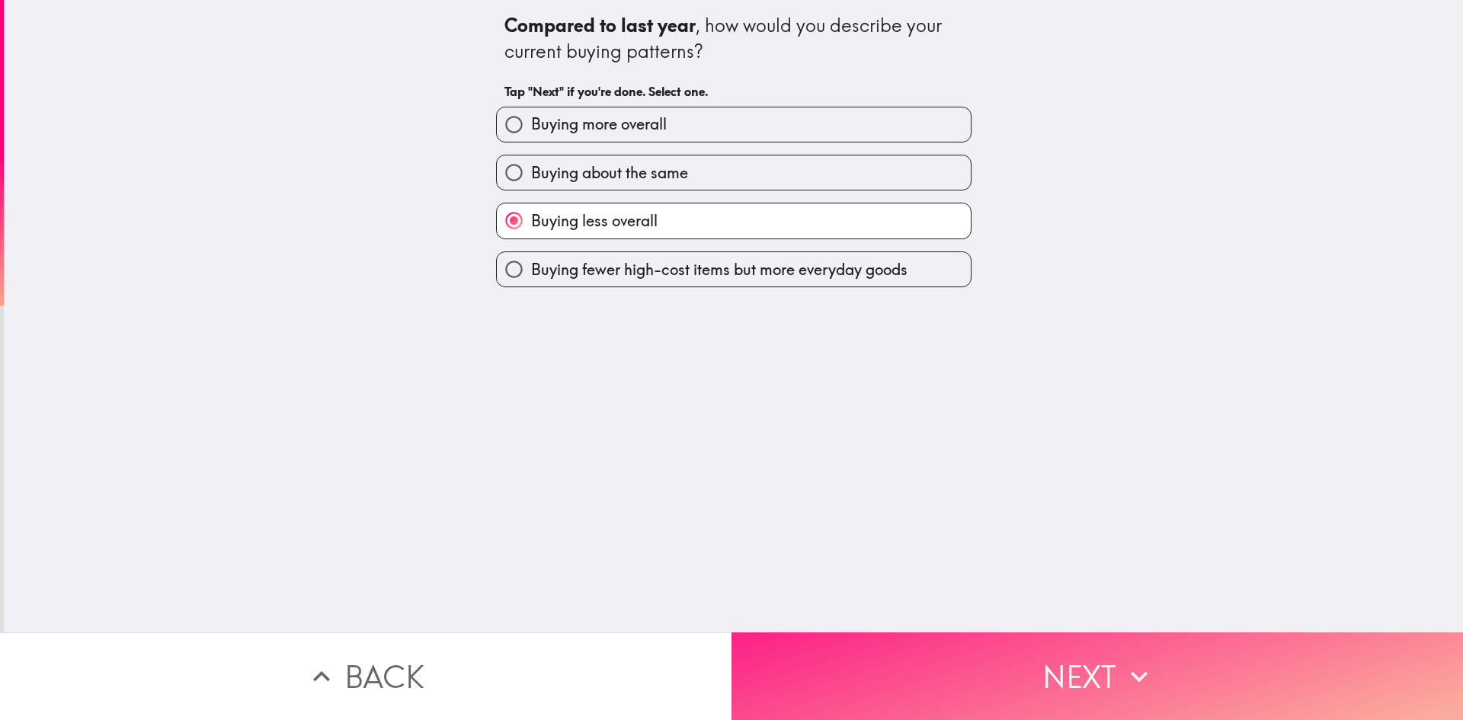
click at [1059, 659] on button "Next" at bounding box center [1098, 677] width 732 height 88
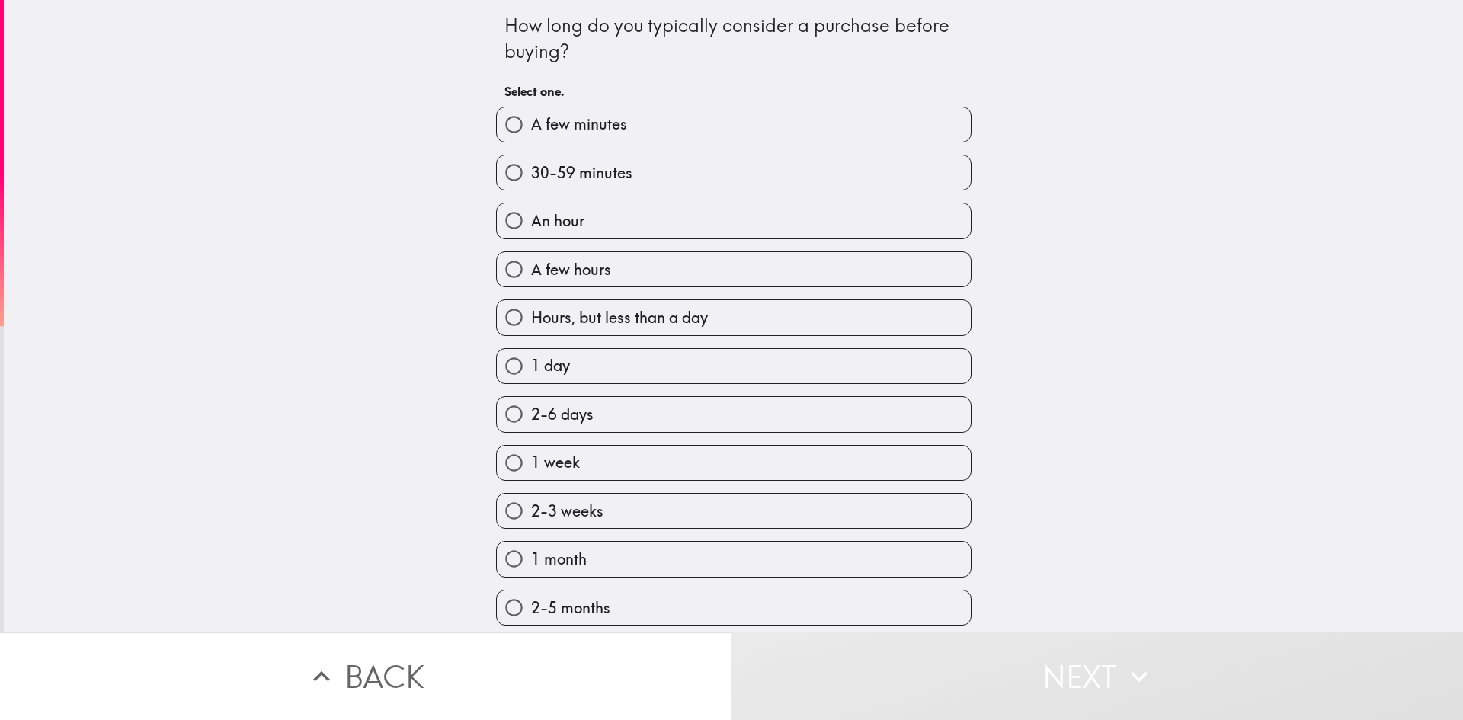
click at [580, 455] on label "1 week" at bounding box center [734, 463] width 474 height 34
click at [531, 455] on input "1 week" at bounding box center [514, 463] width 34 height 34
radio input "true"
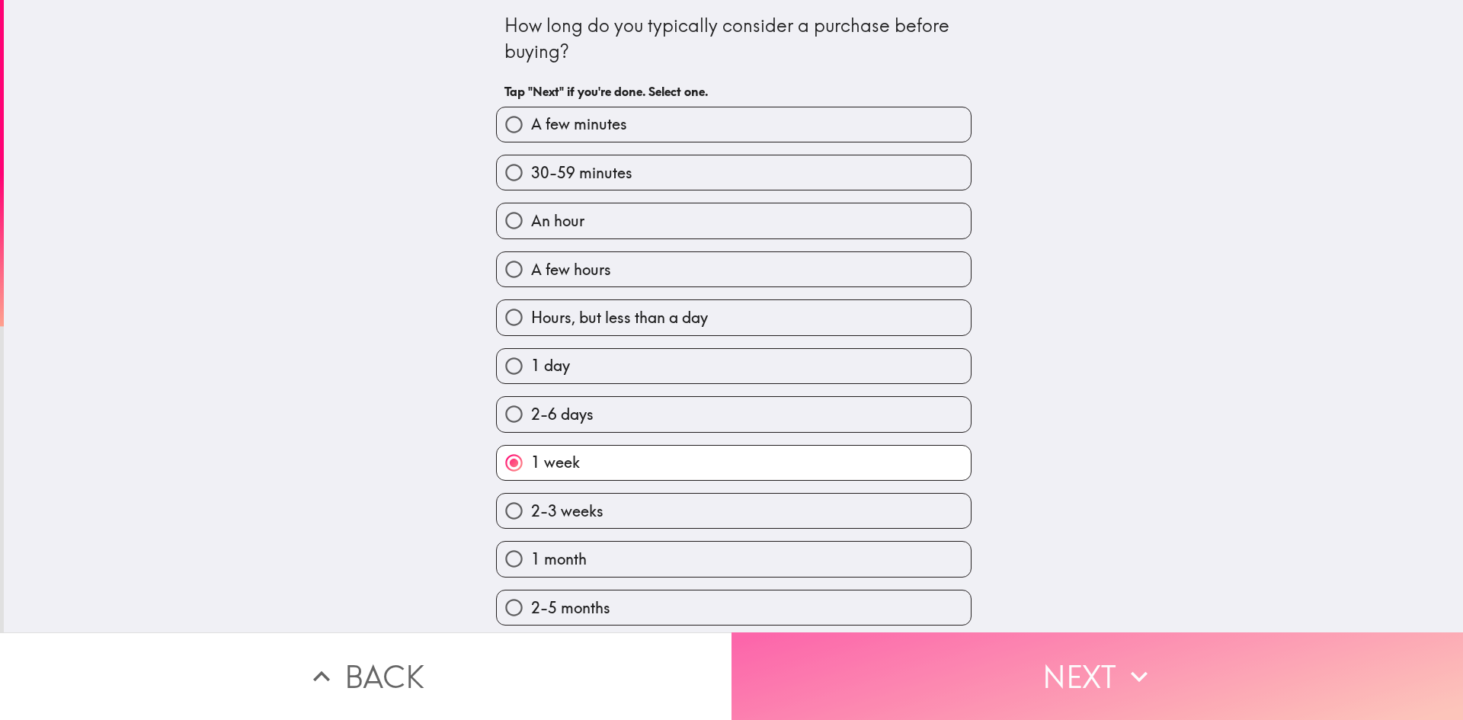
click at [1068, 681] on button "Next" at bounding box center [1098, 677] width 732 height 88
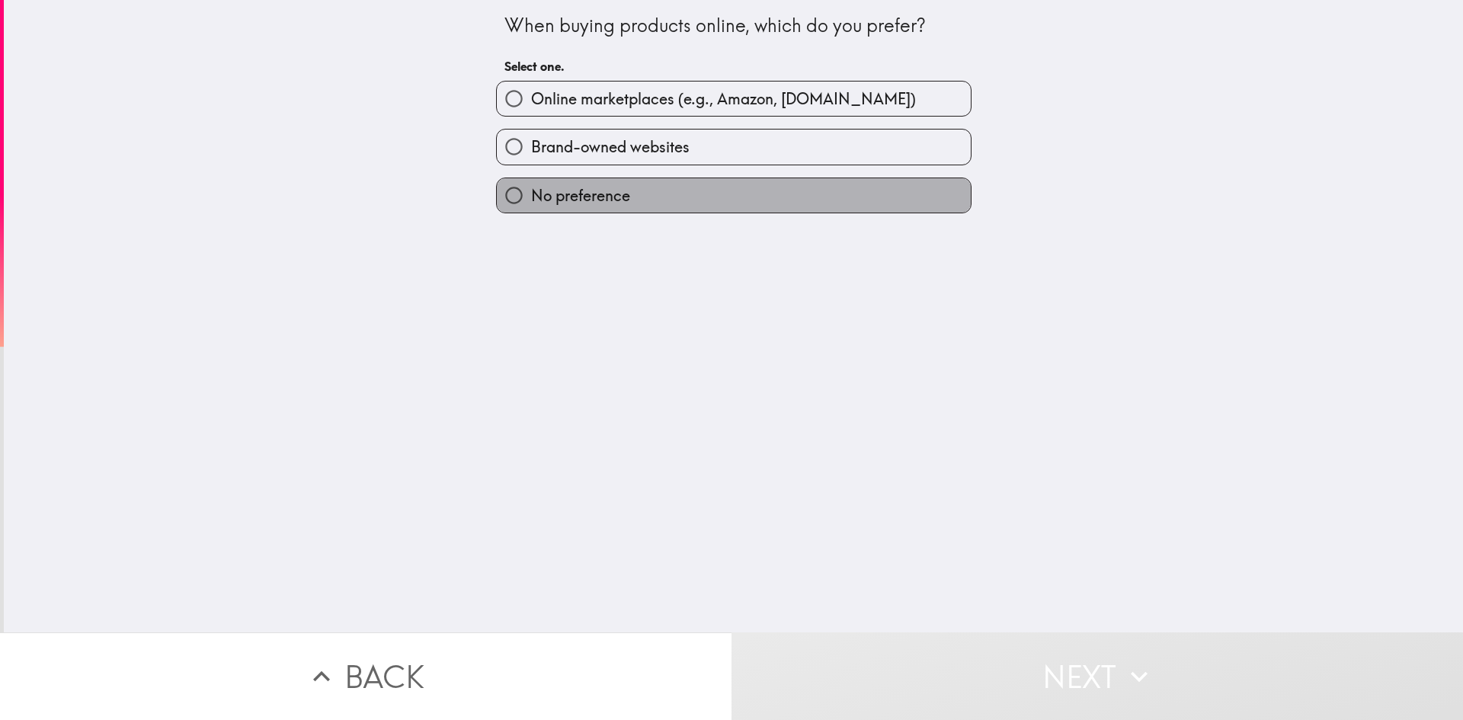
click at [595, 200] on span "No preference" at bounding box center [580, 195] width 99 height 21
click at [531, 200] on input "No preference" at bounding box center [514, 195] width 34 height 34
radio input "true"
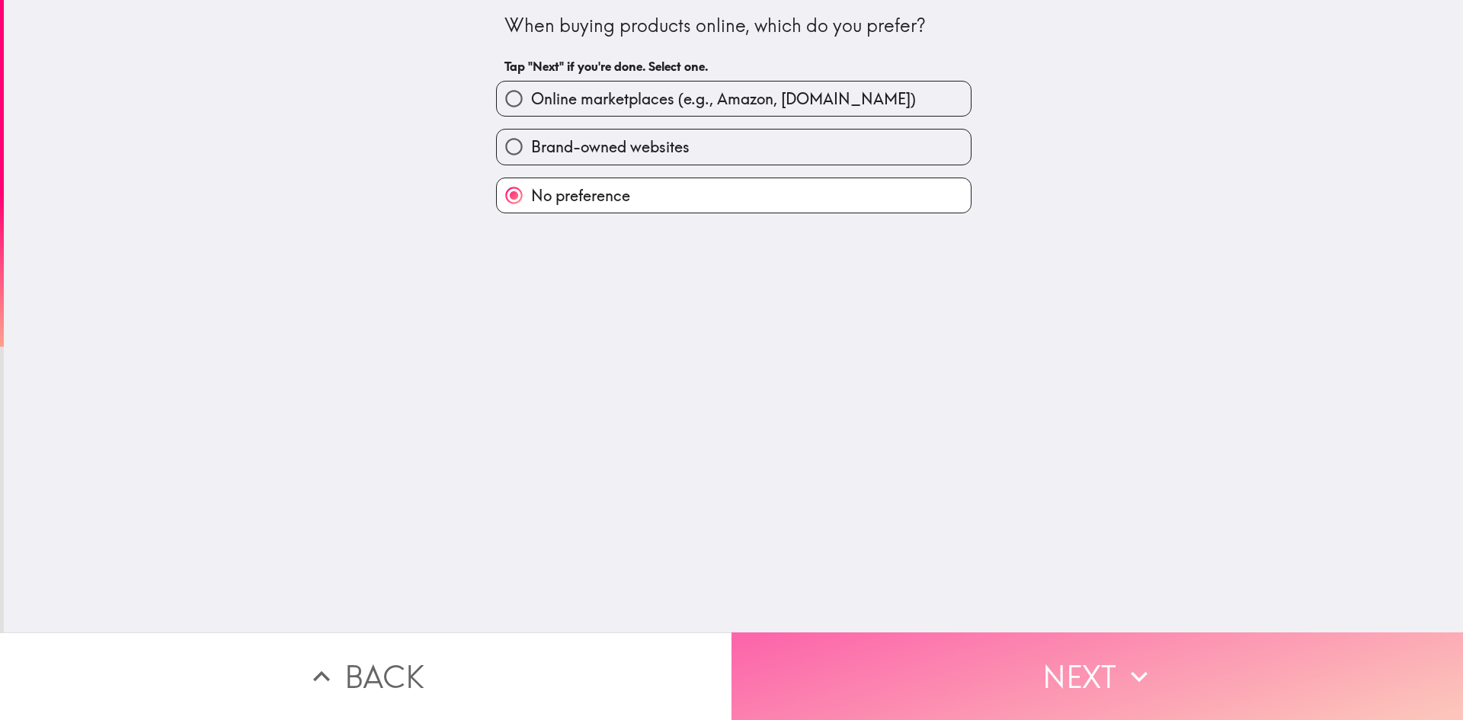
click at [1076, 665] on button "Next" at bounding box center [1098, 677] width 732 height 88
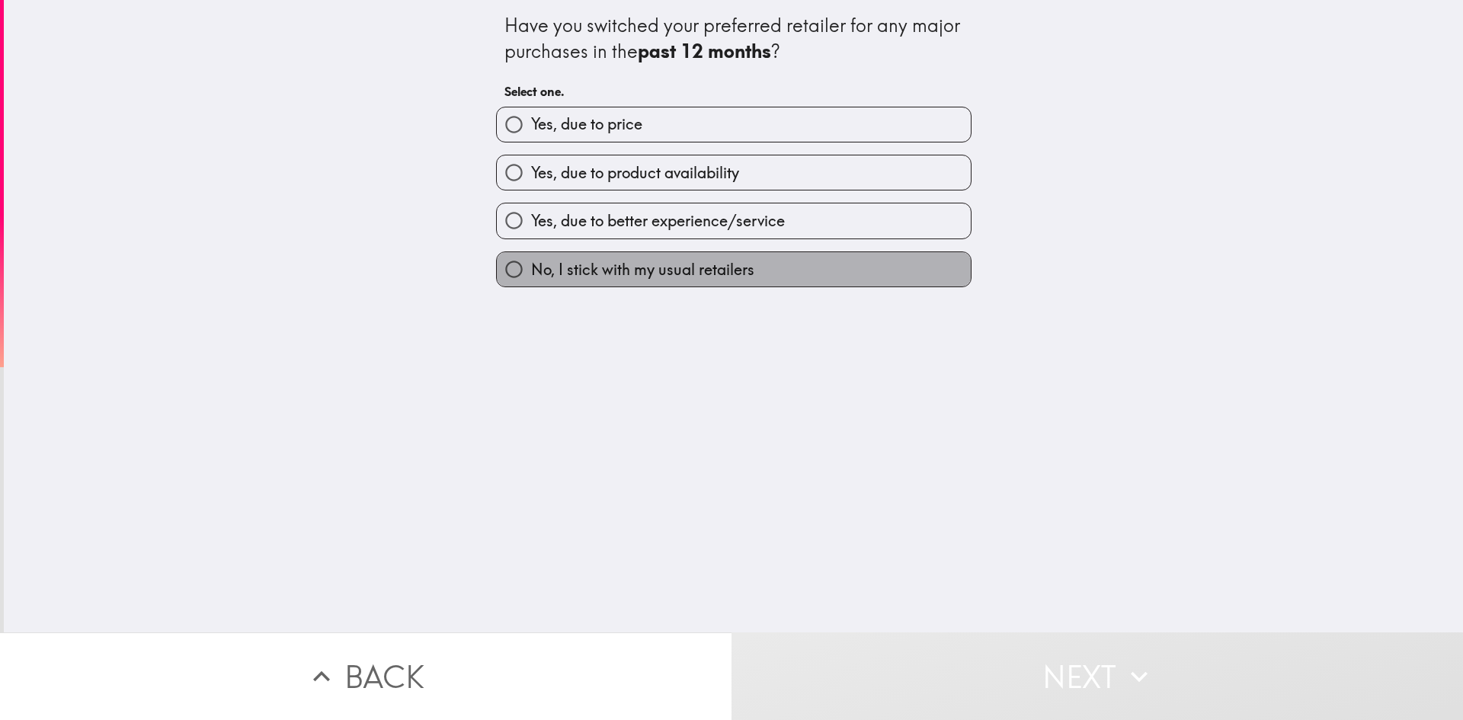
click at [627, 266] on span "No, I stick with my usual retailers" at bounding box center [642, 269] width 223 height 21
click at [531, 266] on input "No, I stick with my usual retailers" at bounding box center [514, 269] width 34 height 34
radio input "true"
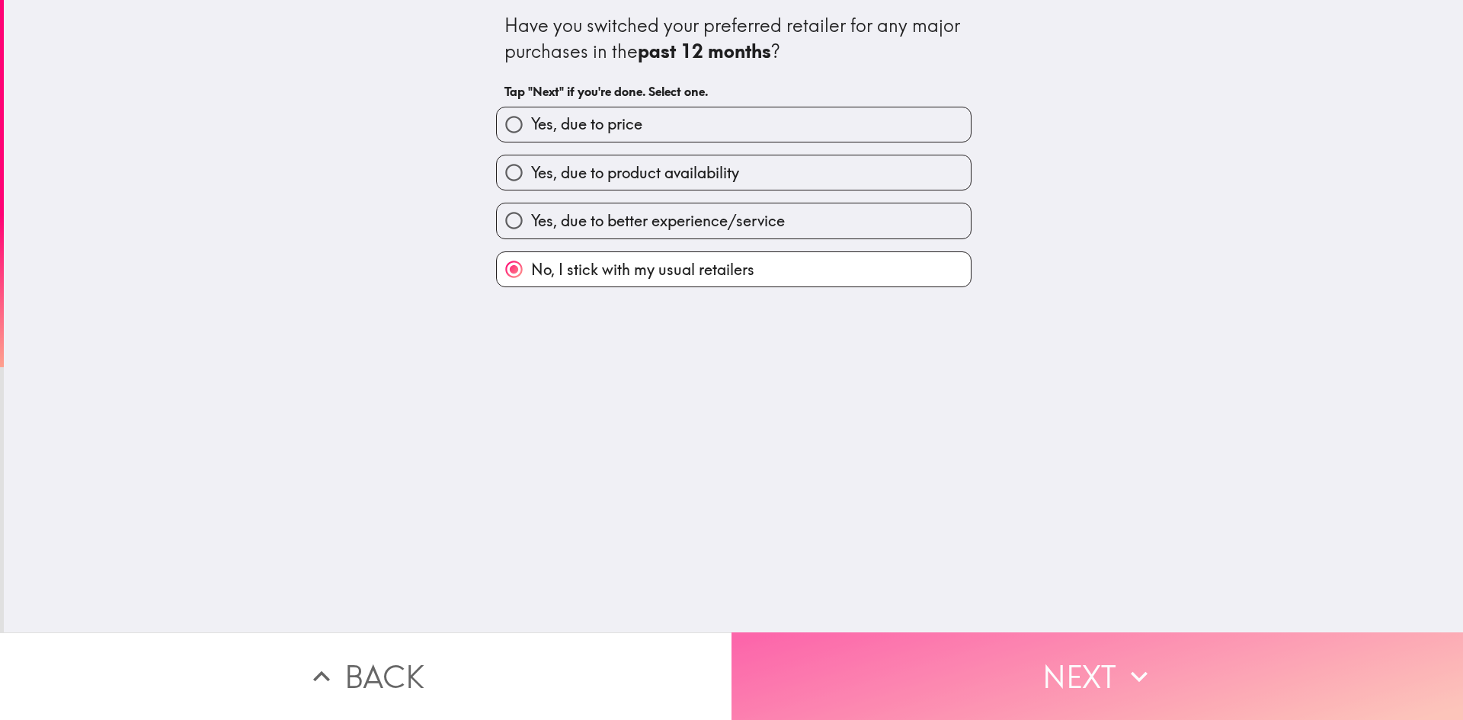
click at [1067, 649] on button "Next" at bounding box center [1098, 677] width 732 height 88
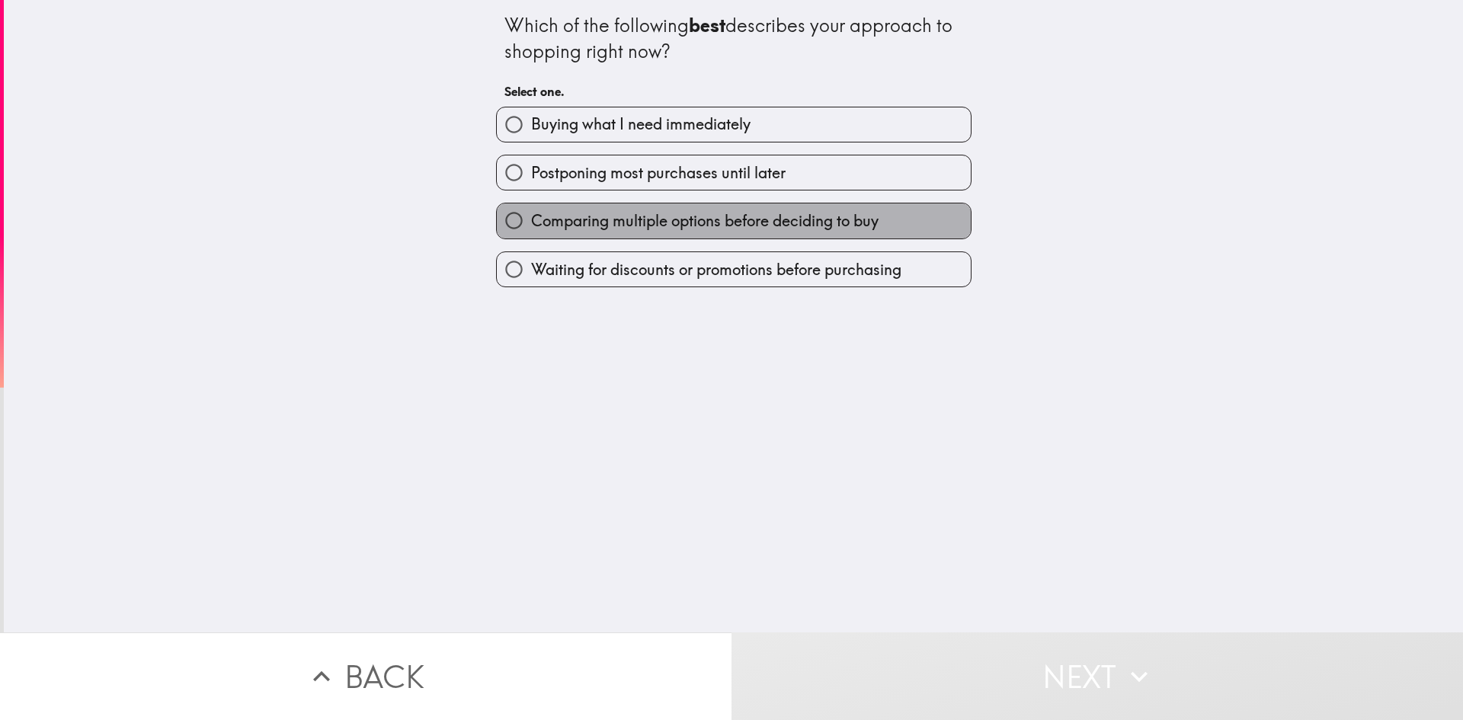
click at [609, 218] on span "Comparing multiple options before deciding to buy" at bounding box center [705, 220] width 348 height 21
click at [531, 218] on input "Comparing multiple options before deciding to buy" at bounding box center [514, 221] width 34 height 34
radio input "true"
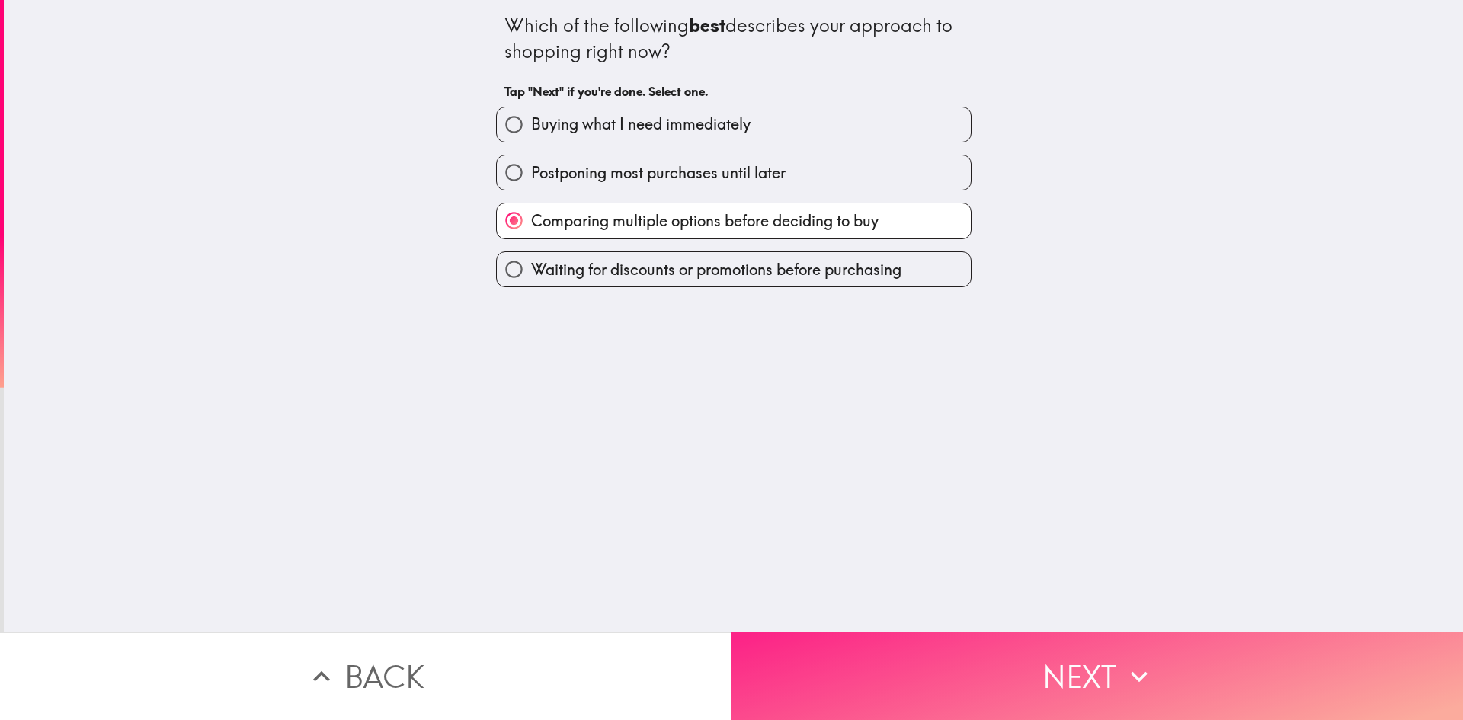
click at [1059, 664] on button "Next" at bounding box center [1098, 677] width 732 height 88
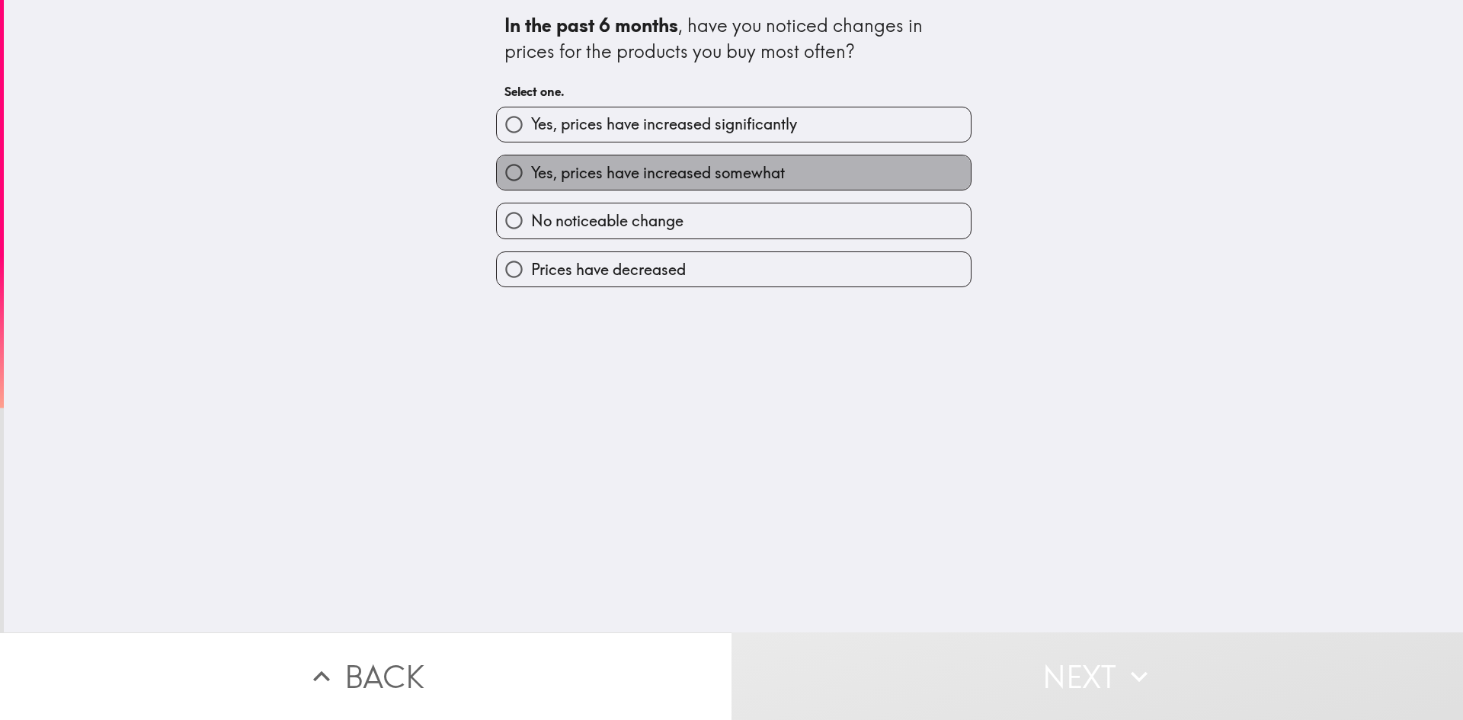
click at [621, 169] on span "Yes, prices have increased somewhat" at bounding box center [658, 172] width 254 height 21
click at [531, 169] on input "Yes, prices have increased somewhat" at bounding box center [514, 172] width 34 height 34
radio input "true"
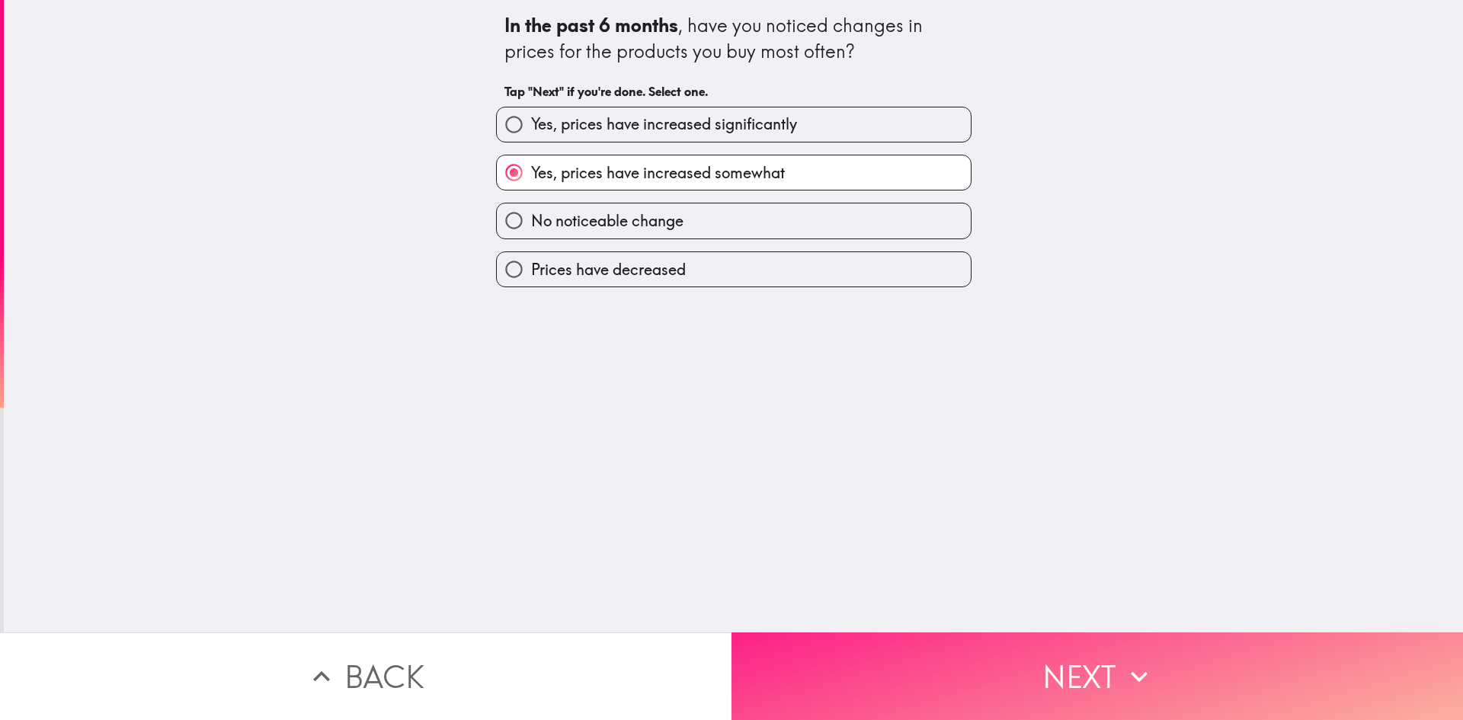
click at [1052, 658] on button "Next" at bounding box center [1098, 677] width 732 height 88
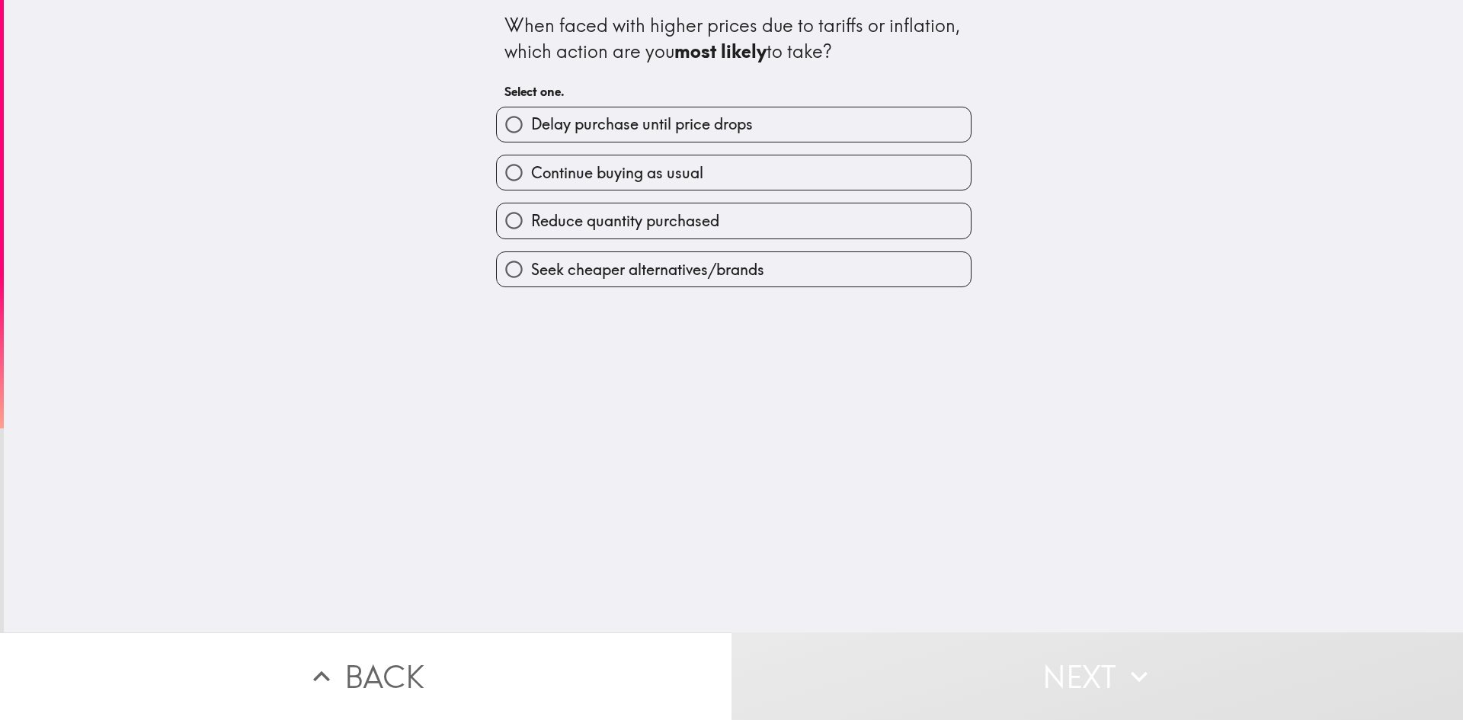
click at [636, 277] on span "Seek cheaper alternatives/brands" at bounding box center [647, 269] width 233 height 21
click at [531, 277] on input "Seek cheaper alternatives/brands" at bounding box center [514, 269] width 34 height 34
radio input "true"
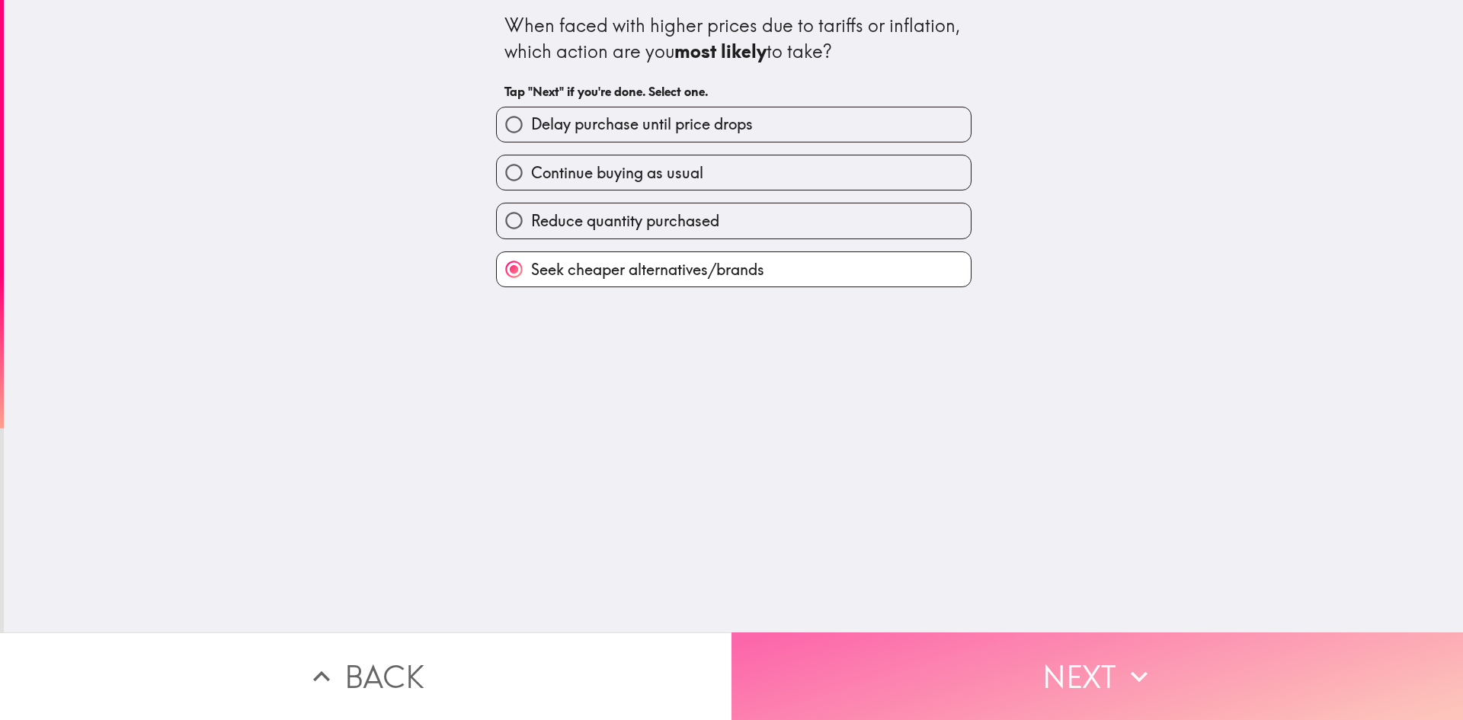
click at [1059, 662] on button "Next" at bounding box center [1098, 677] width 732 height 88
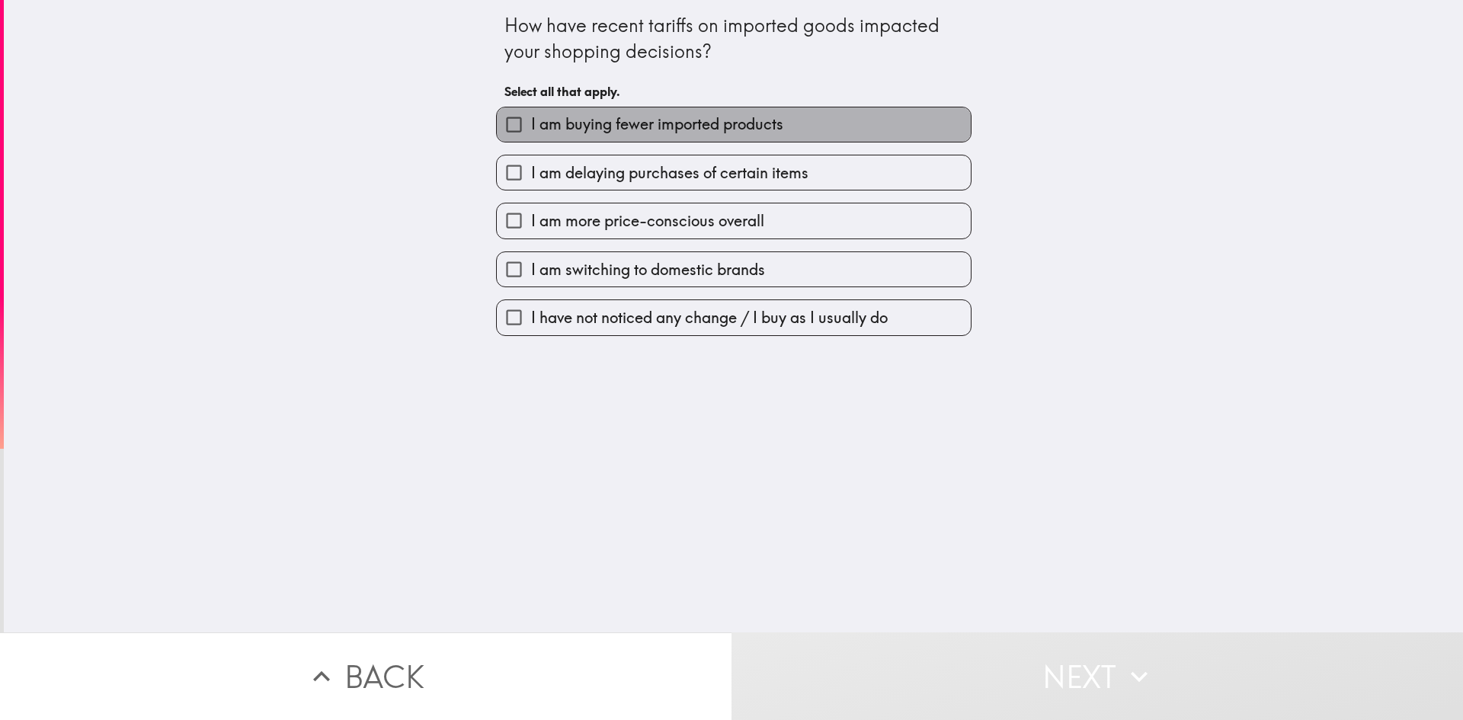
click at [636, 120] on span "I am buying fewer imported products" at bounding box center [657, 124] width 252 height 21
click at [531, 120] on input "I am buying fewer imported products" at bounding box center [514, 124] width 34 height 34
checkbox input "true"
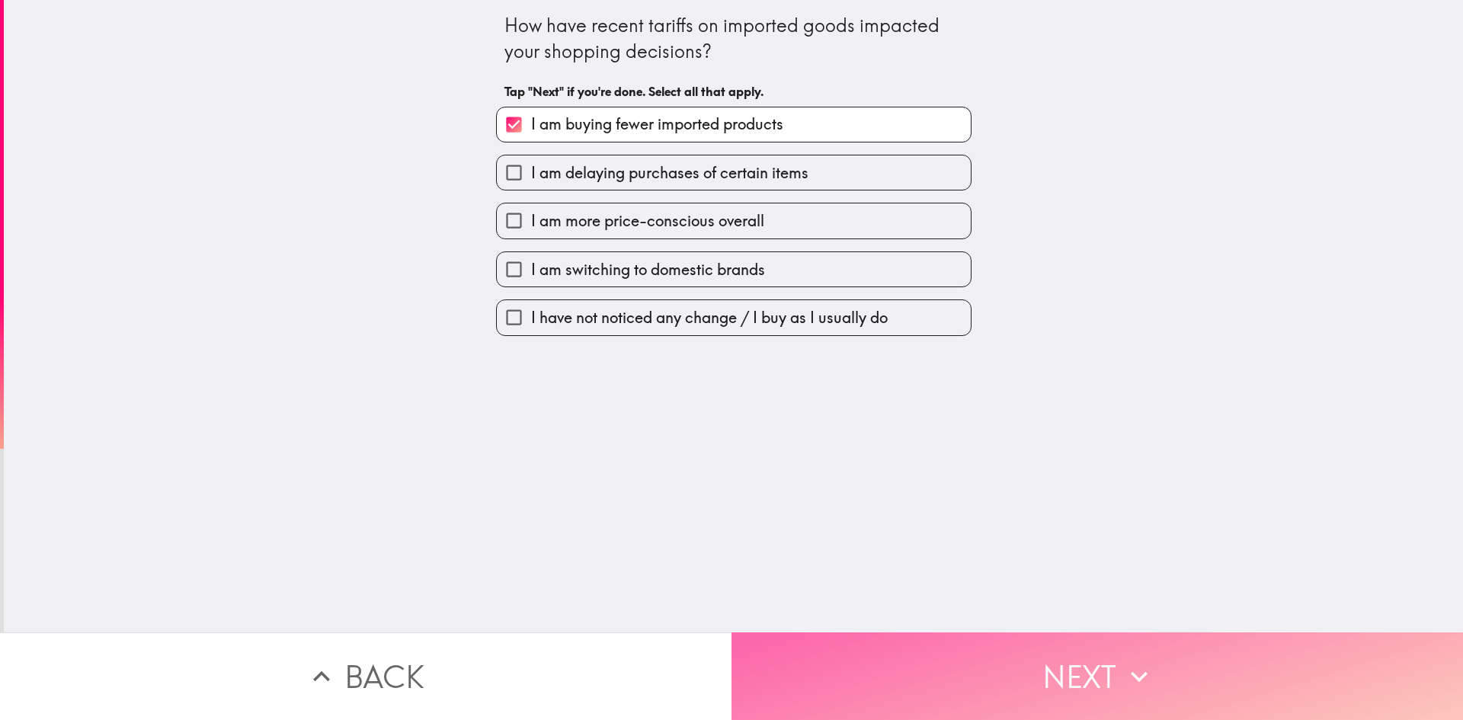
click at [1058, 648] on button "Next" at bounding box center [1098, 677] width 732 height 88
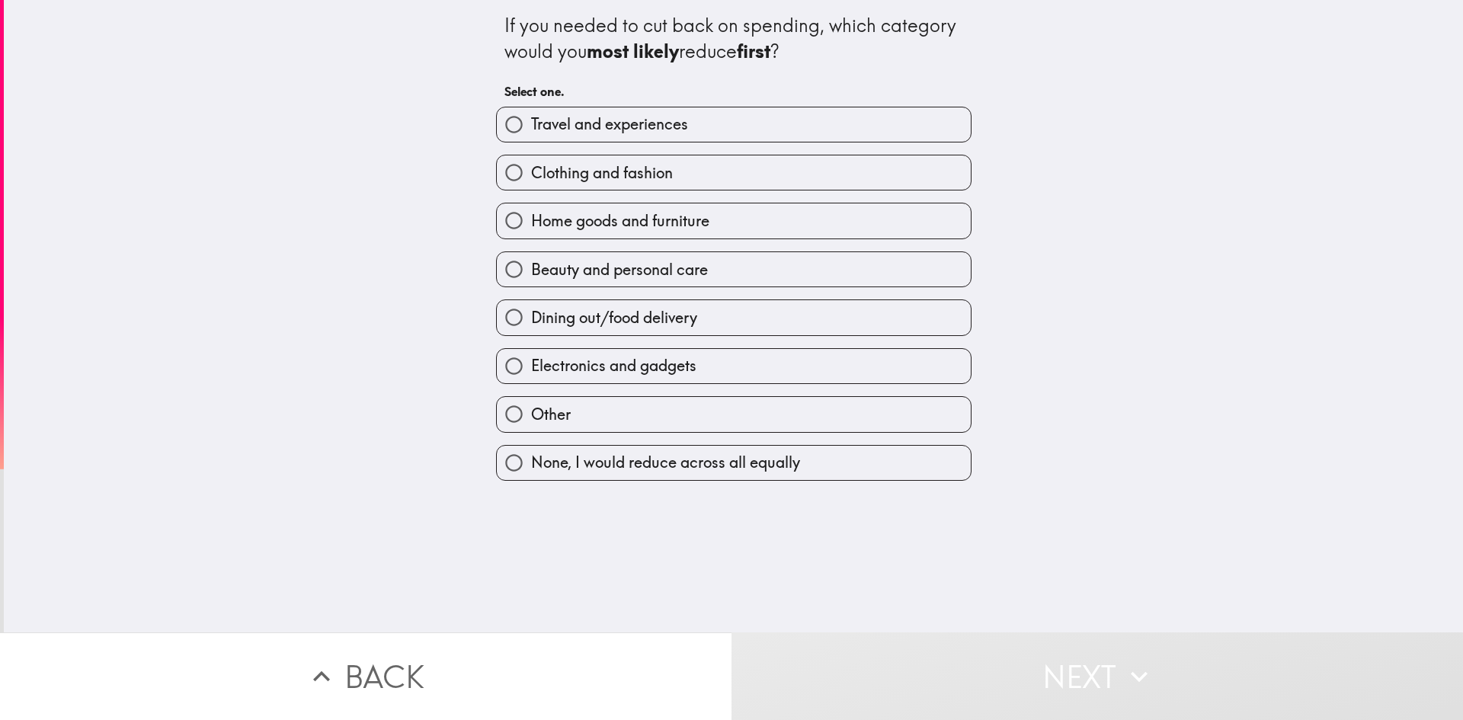
click at [646, 119] on span "Travel and experiences" at bounding box center [609, 124] width 157 height 21
click at [531, 119] on input "Travel and experiences" at bounding box center [514, 124] width 34 height 34
radio input "true"
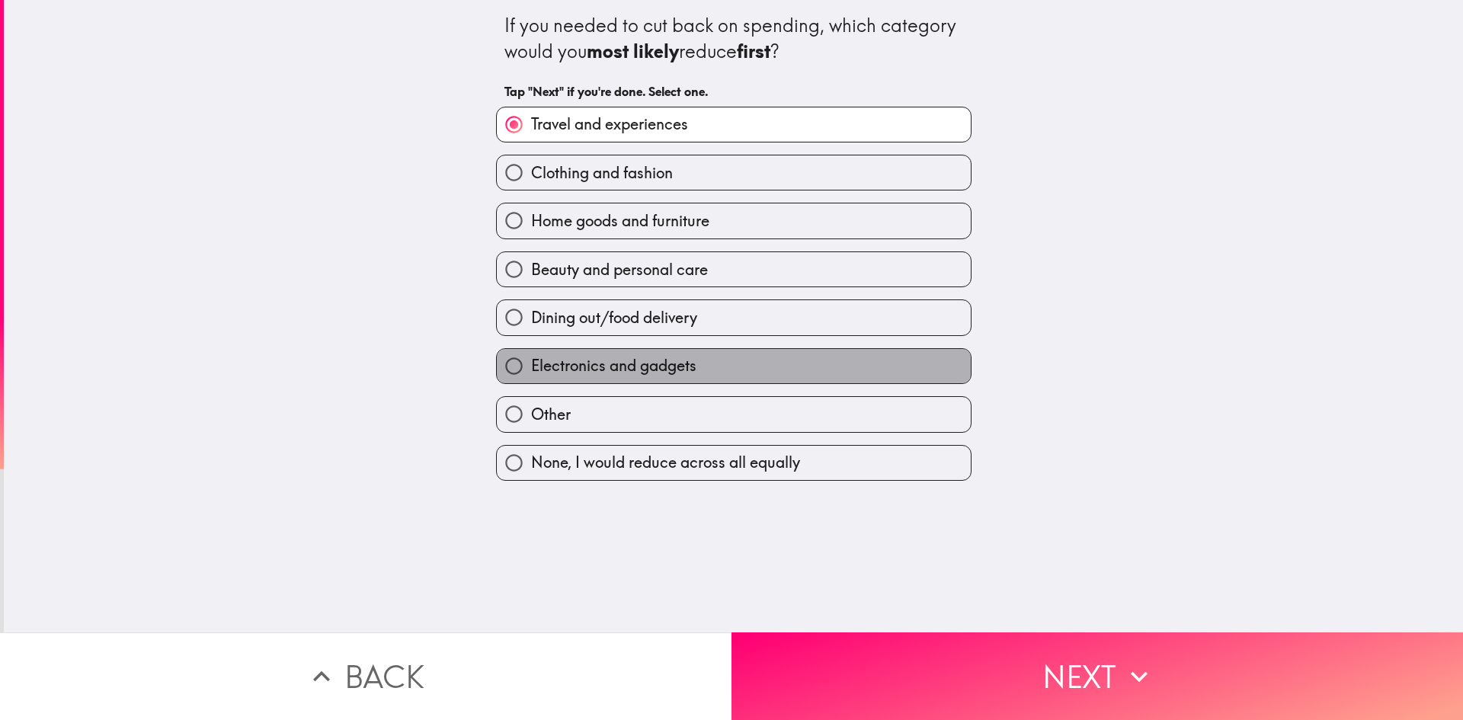
click at [604, 367] on span "Electronics and gadgets" at bounding box center [613, 365] width 165 height 21
click at [531, 367] on input "Electronics and gadgets" at bounding box center [514, 366] width 34 height 34
radio input "true"
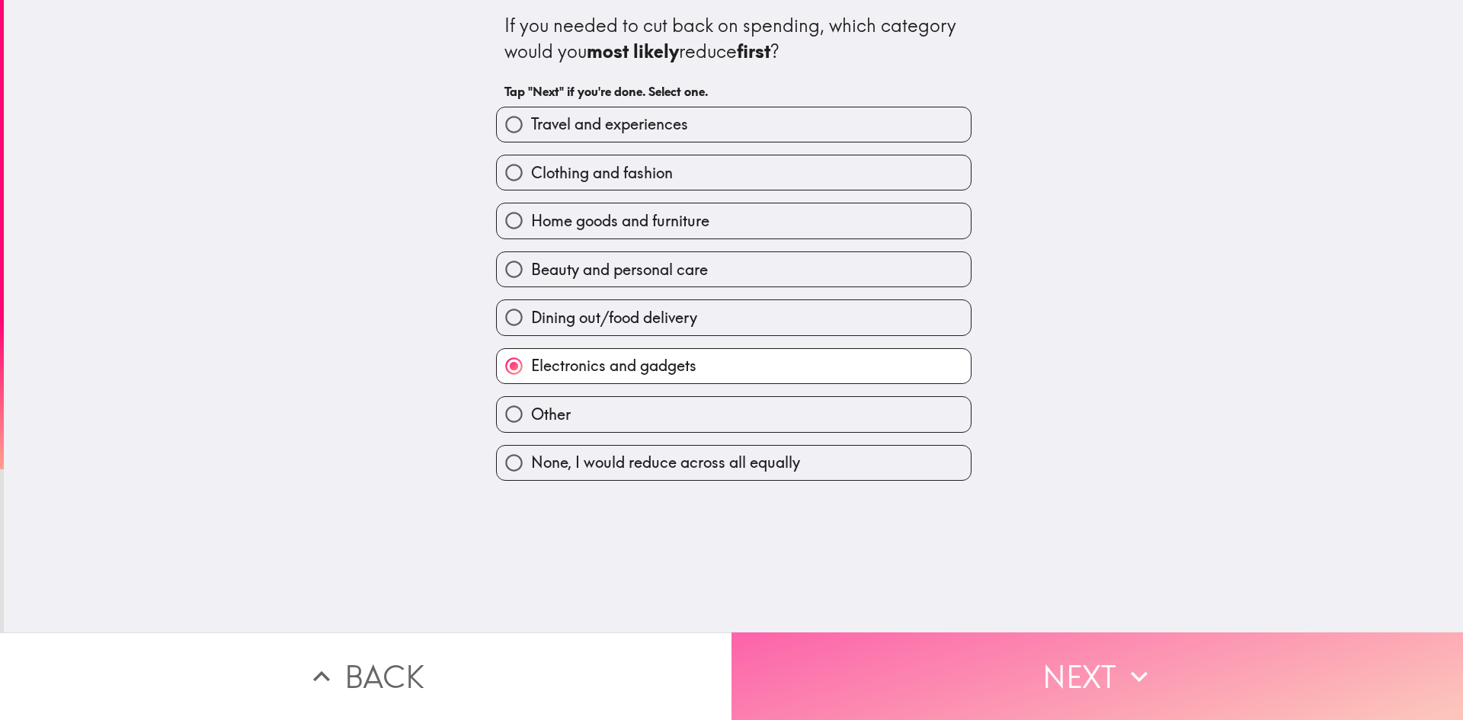
click at [1052, 676] on button "Next" at bounding box center [1098, 677] width 732 height 88
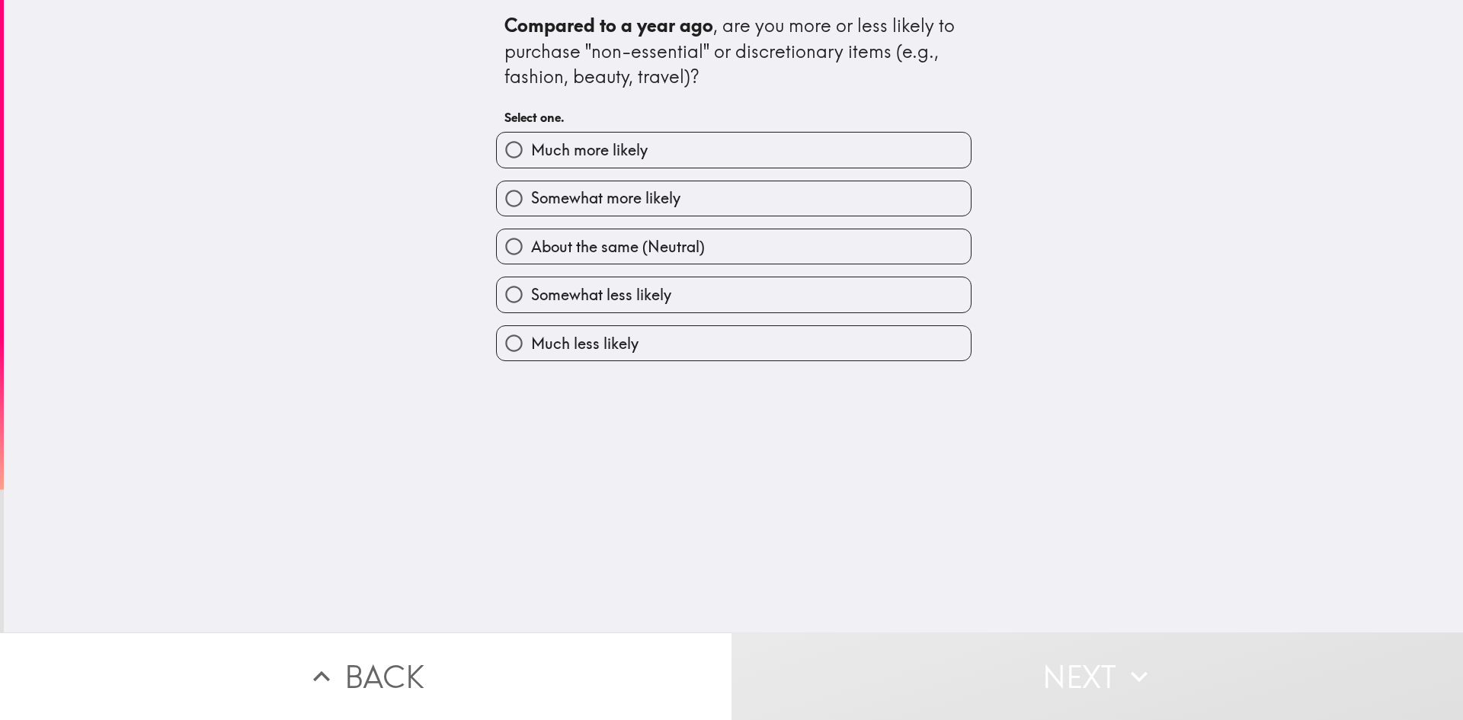
click at [569, 252] on span "About the same (Neutral)" at bounding box center [618, 246] width 174 height 21
click at [531, 252] on input "About the same (Neutral)" at bounding box center [514, 246] width 34 height 34
radio input "true"
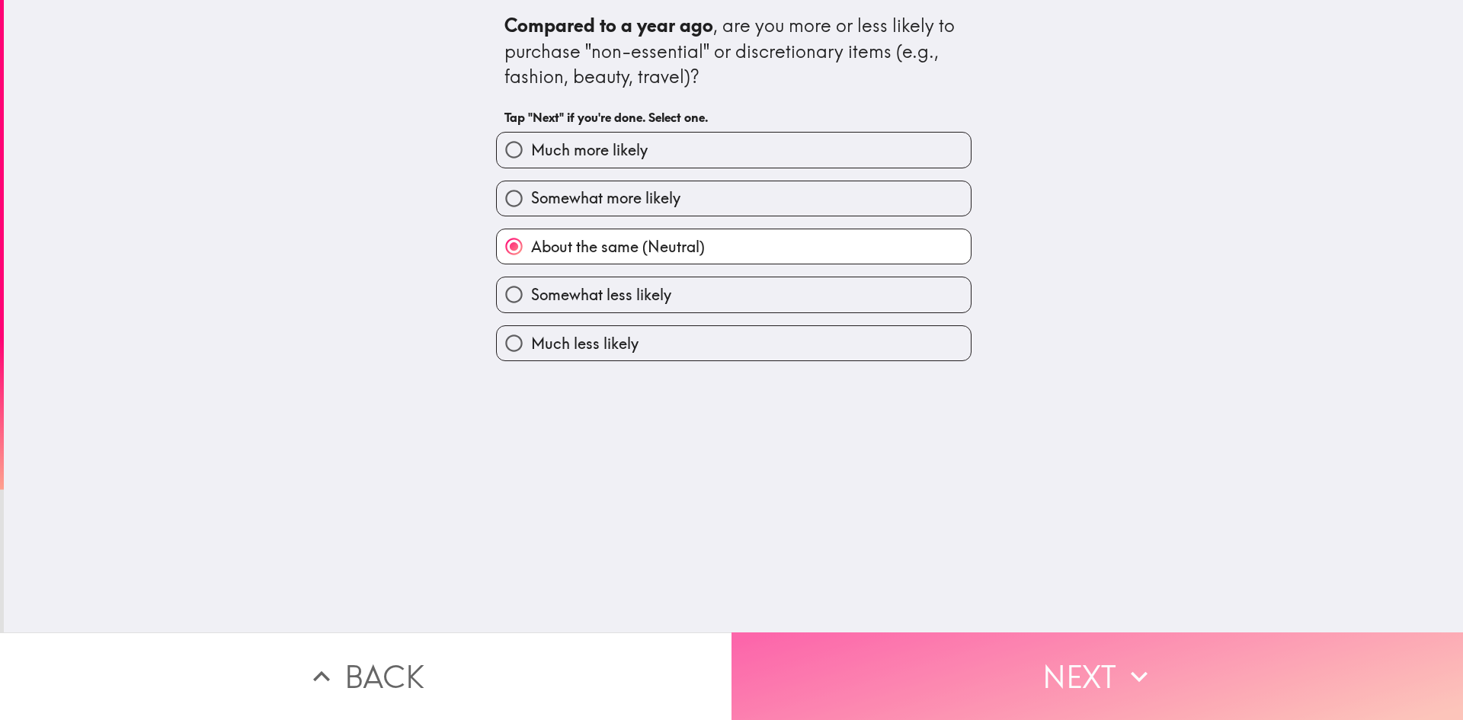
click at [1056, 659] on button "Next" at bounding box center [1098, 677] width 732 height 88
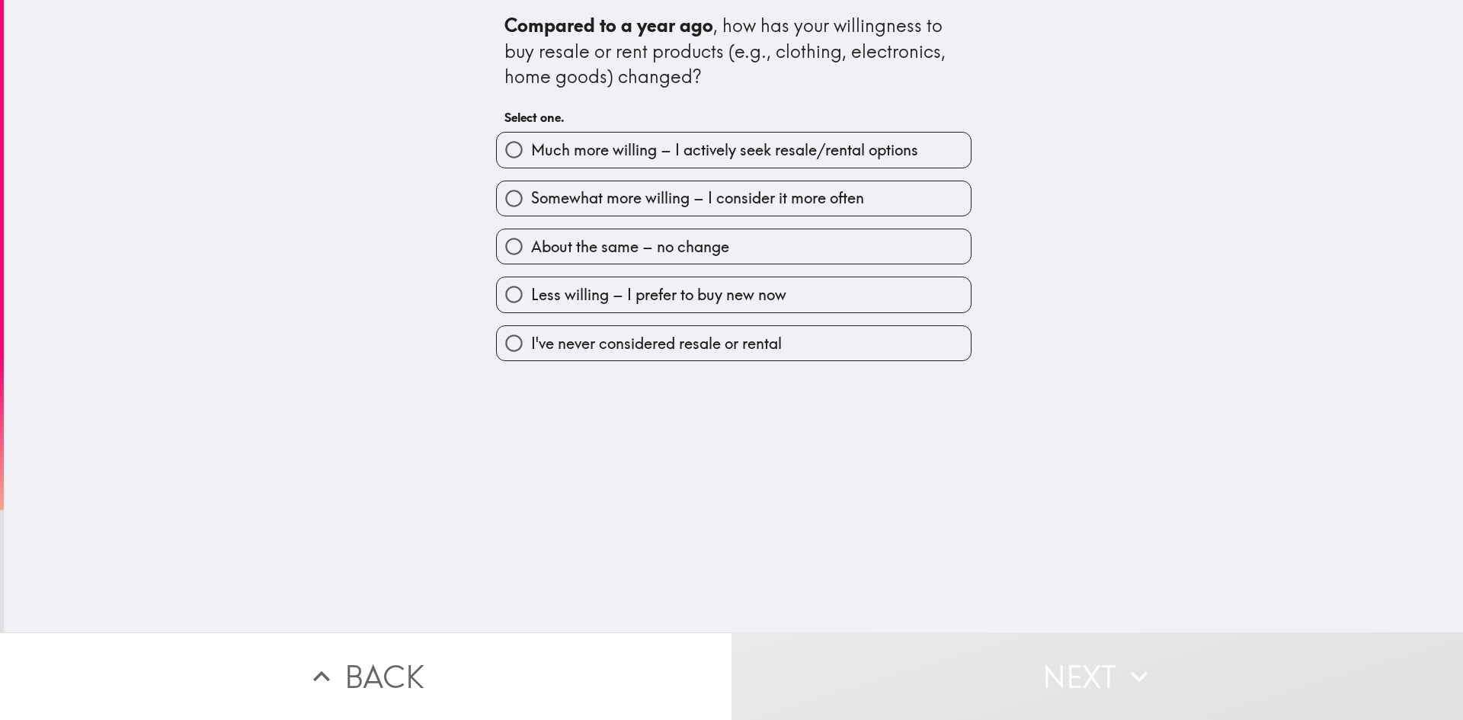
click at [594, 249] on span "About the same – no change" at bounding box center [630, 246] width 198 height 21
click at [531, 249] on input "About the same – no change" at bounding box center [514, 246] width 34 height 34
radio input "true"
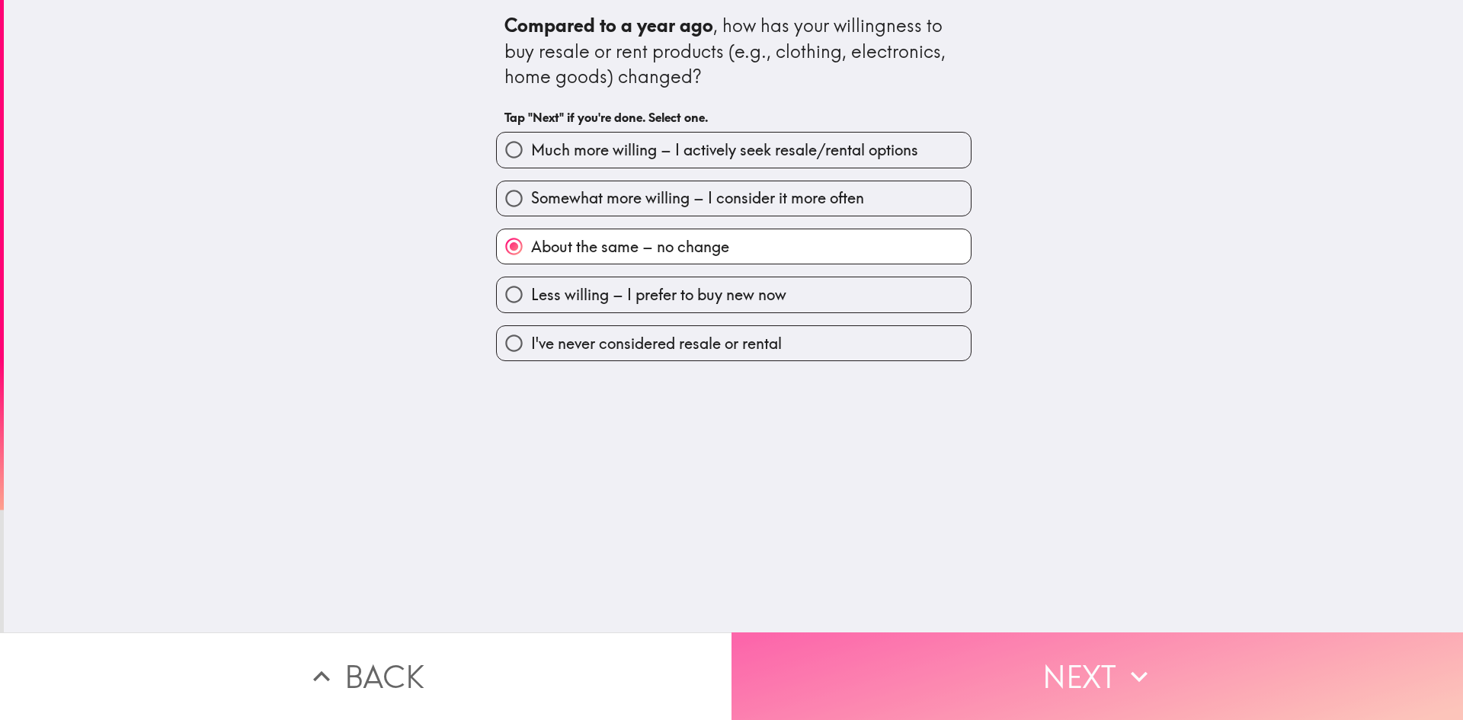
click at [1066, 669] on button "Next" at bounding box center [1098, 677] width 732 height 88
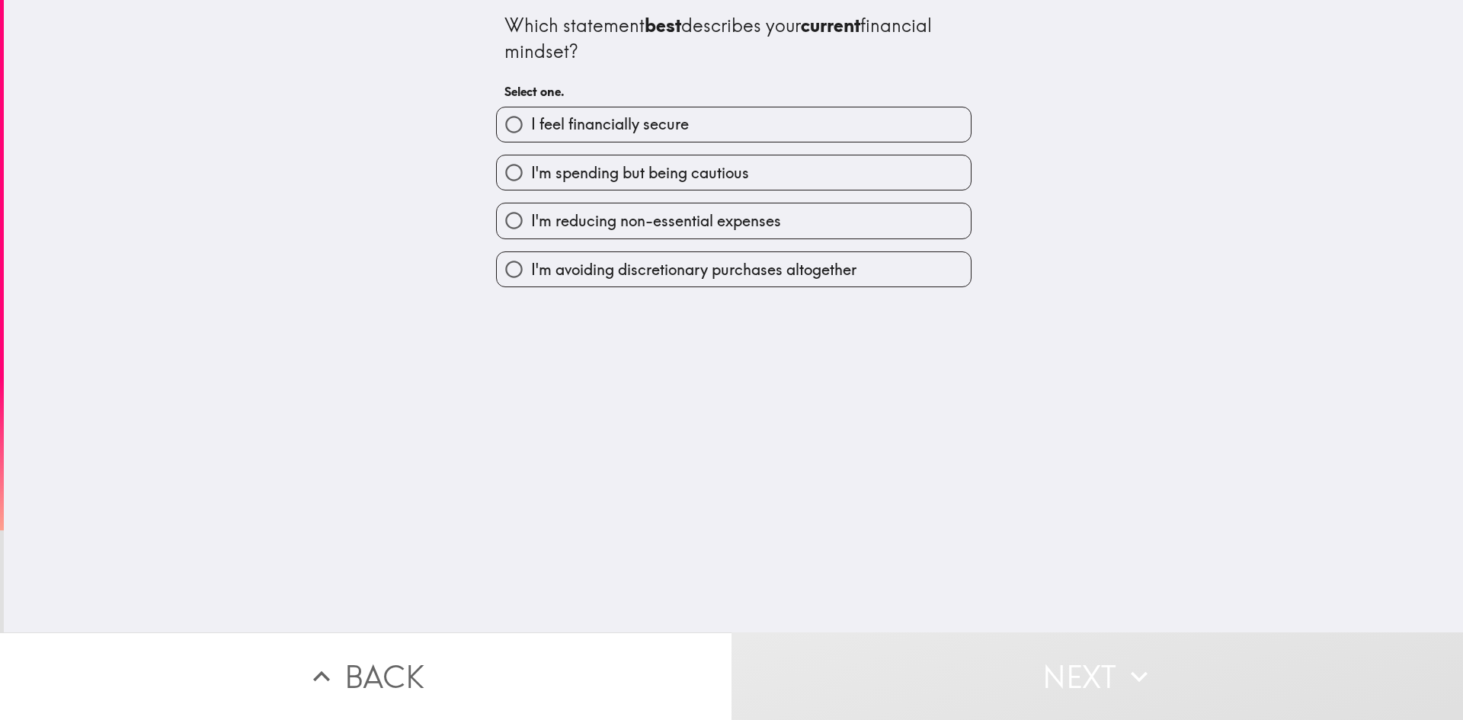
click at [572, 220] on span "I'm reducing non-essential expenses" at bounding box center [656, 220] width 250 height 21
click at [531, 220] on input "I'm reducing non-essential expenses" at bounding box center [514, 221] width 34 height 34
radio input "true"
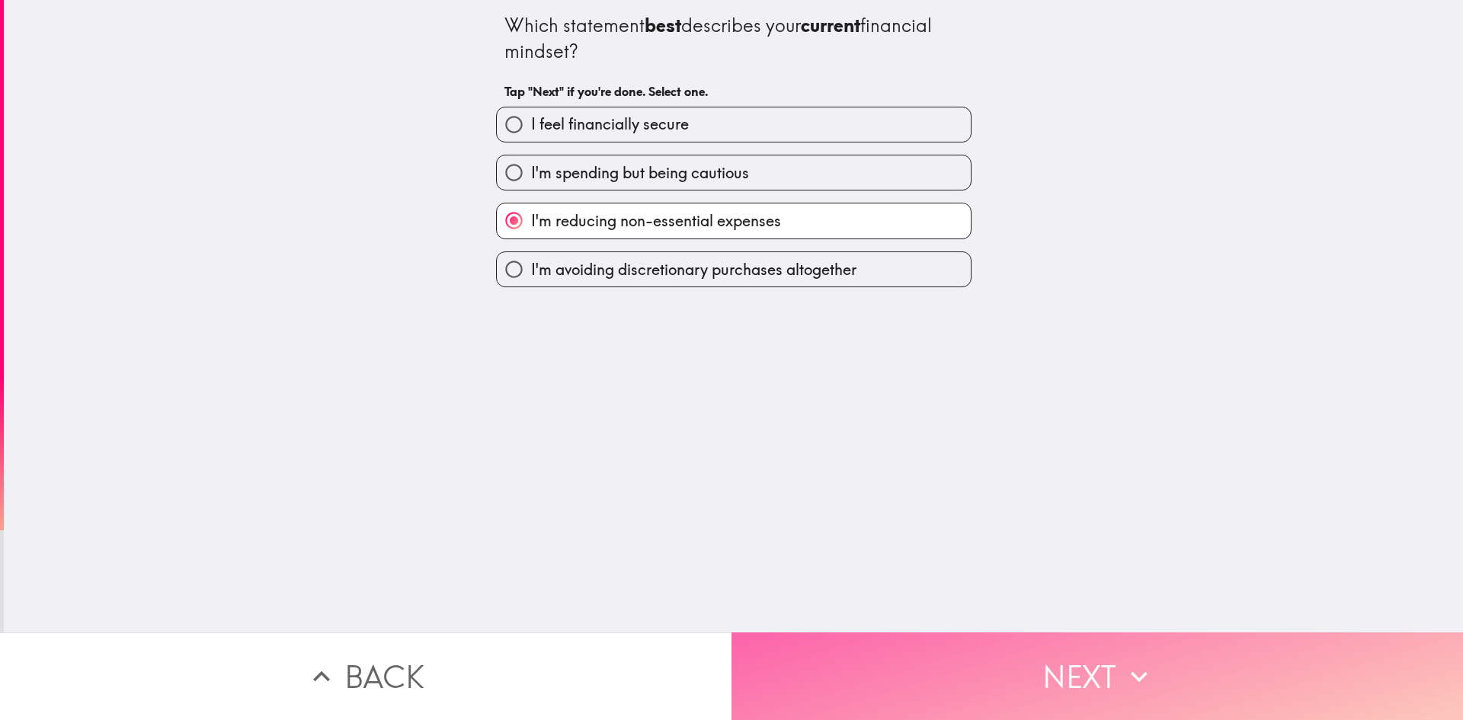
click at [1033, 658] on button "Next" at bounding box center [1098, 677] width 732 height 88
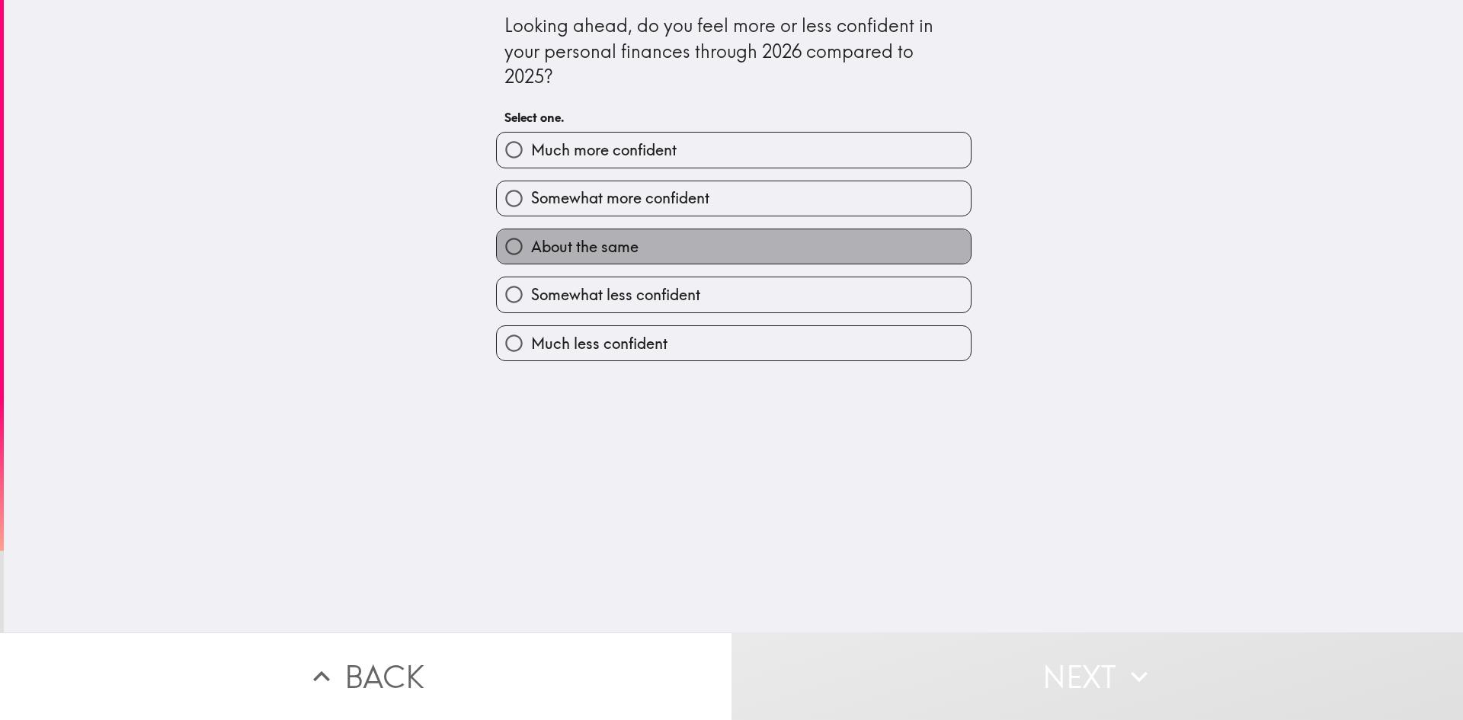
click at [579, 245] on span "About the same" at bounding box center [584, 246] width 107 height 21
click at [531, 245] on input "About the same" at bounding box center [514, 246] width 34 height 34
radio input "true"
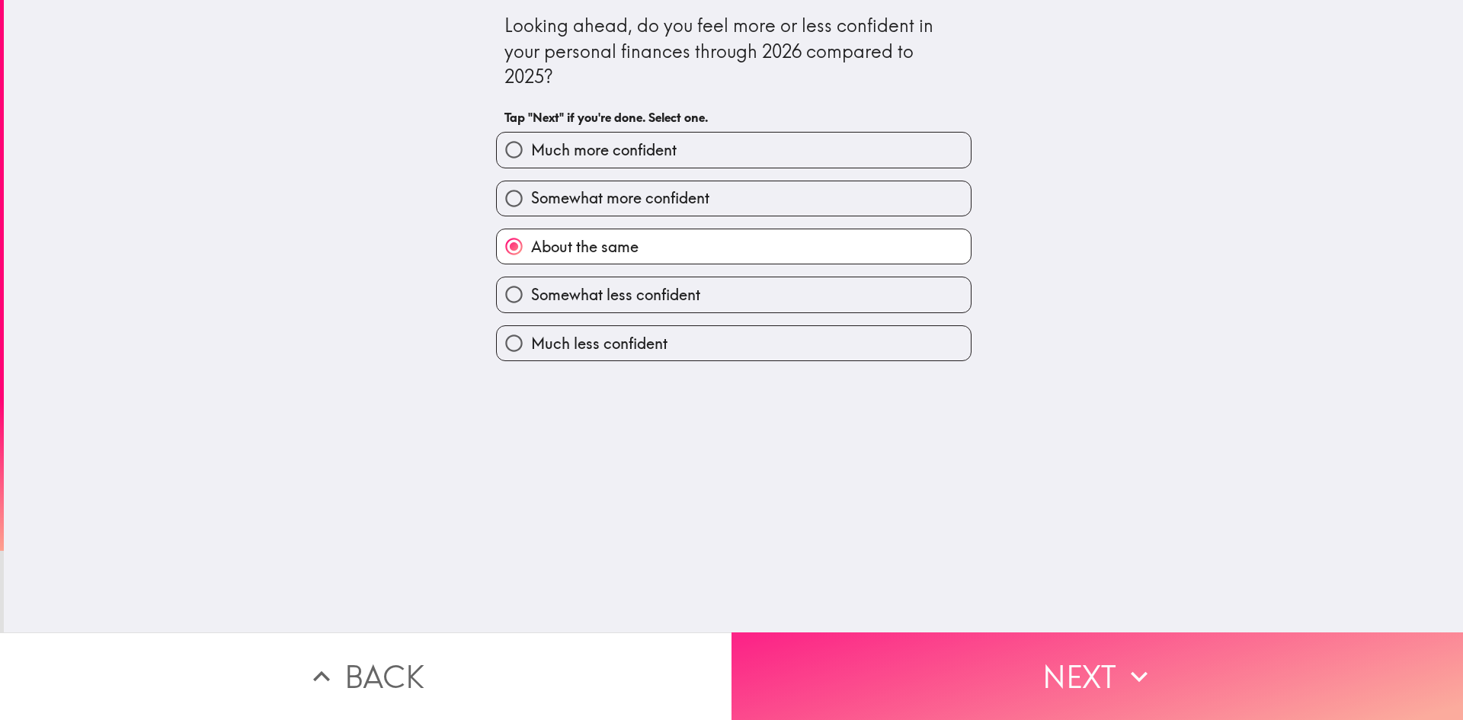
click at [1075, 670] on button "Next" at bounding box center [1098, 677] width 732 height 88
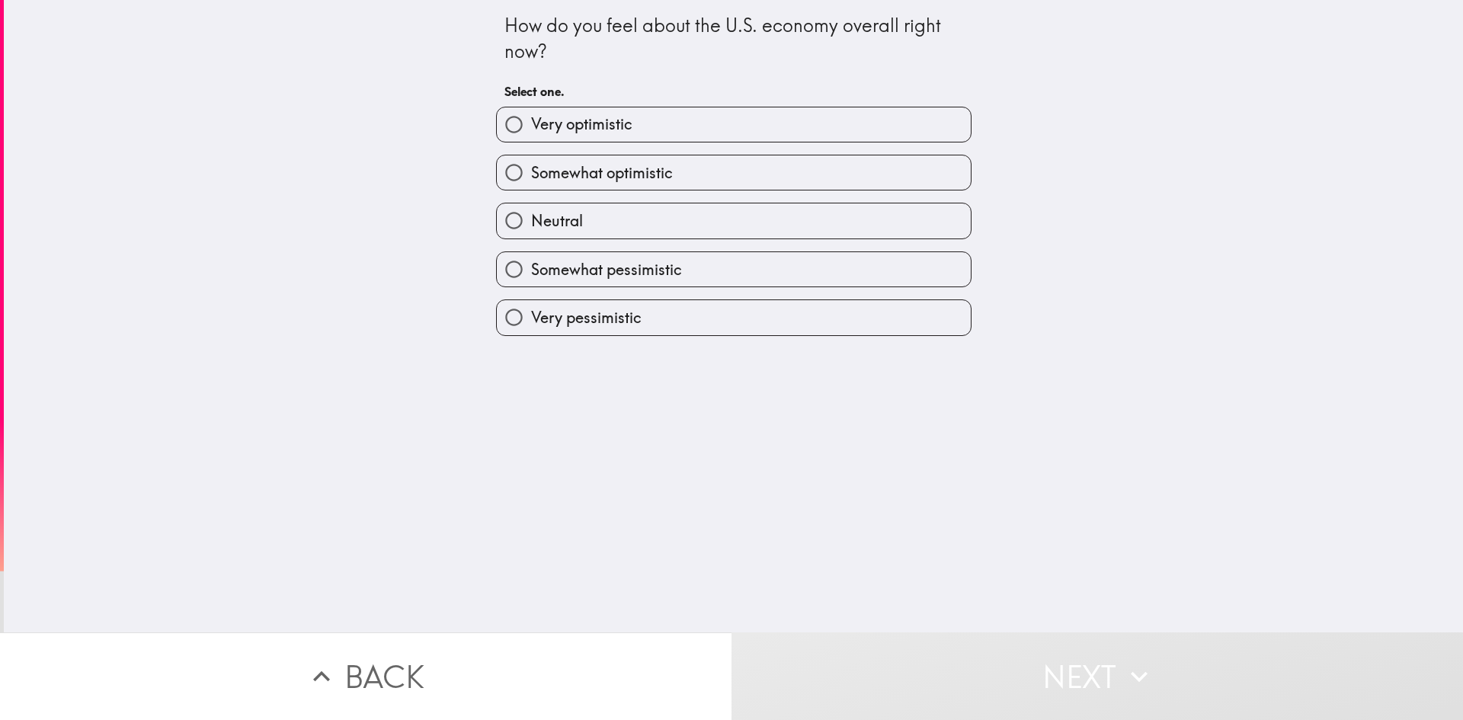
click at [559, 219] on span "Neutral" at bounding box center [557, 220] width 52 height 21
click at [531, 219] on input "Neutral" at bounding box center [514, 221] width 34 height 34
radio input "true"
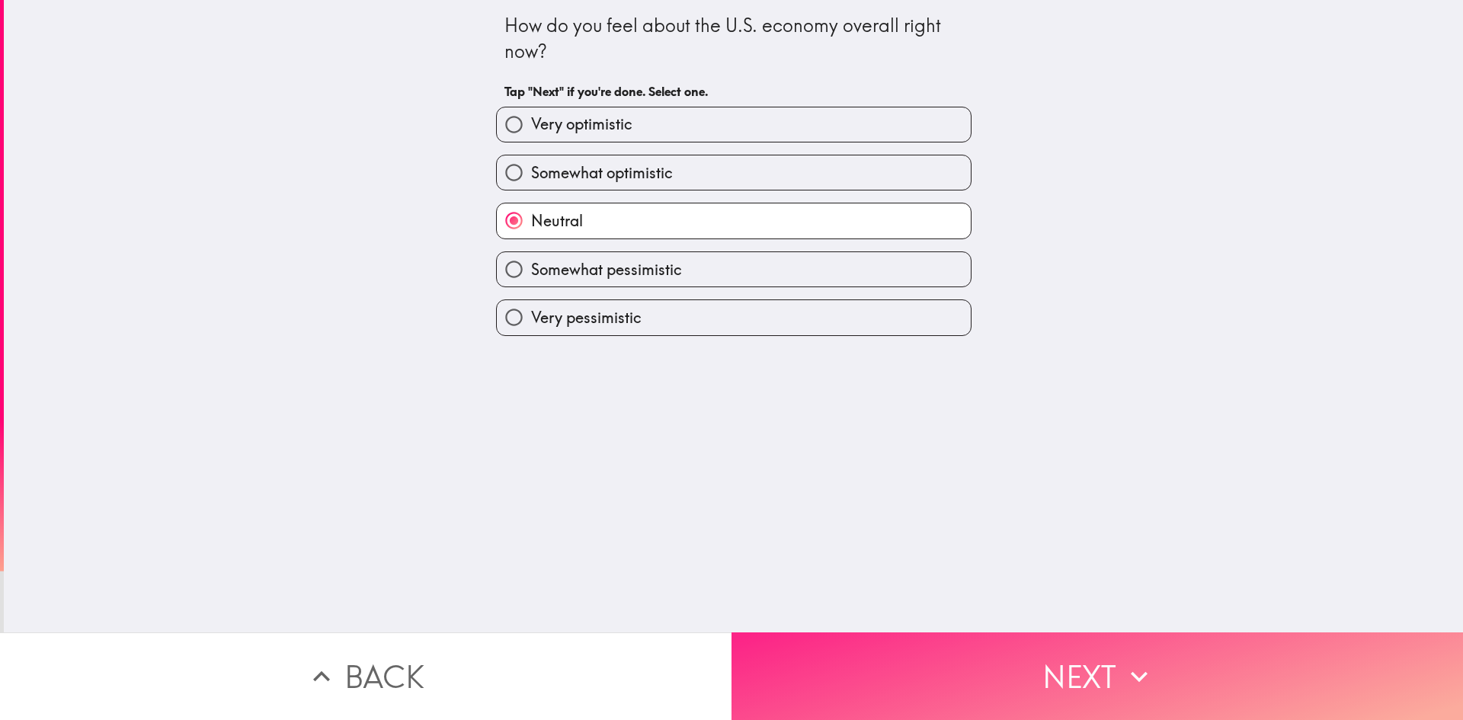
click at [1033, 665] on button "Next" at bounding box center [1098, 677] width 732 height 88
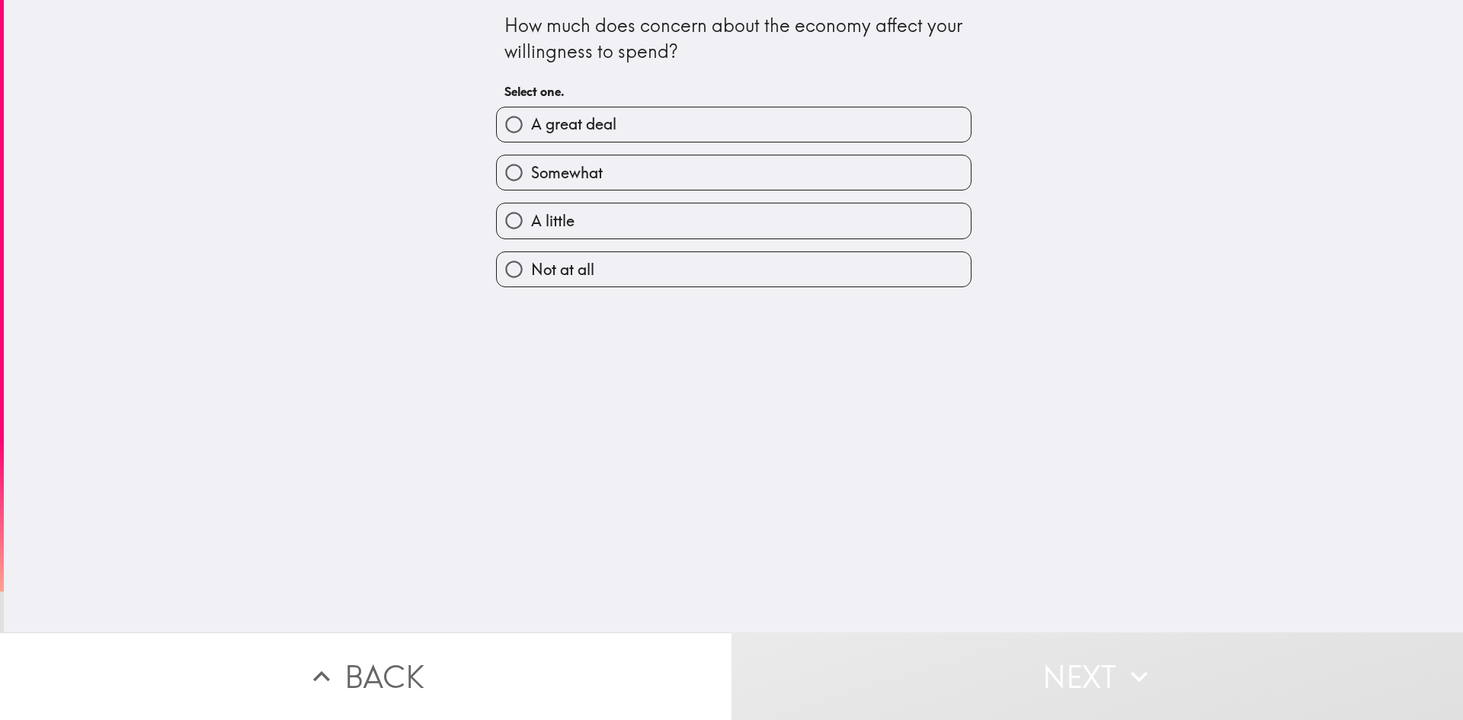
click at [582, 169] on span "Somewhat" at bounding box center [567, 172] width 72 height 21
click at [531, 169] on input "Somewhat" at bounding box center [514, 172] width 34 height 34
radio input "true"
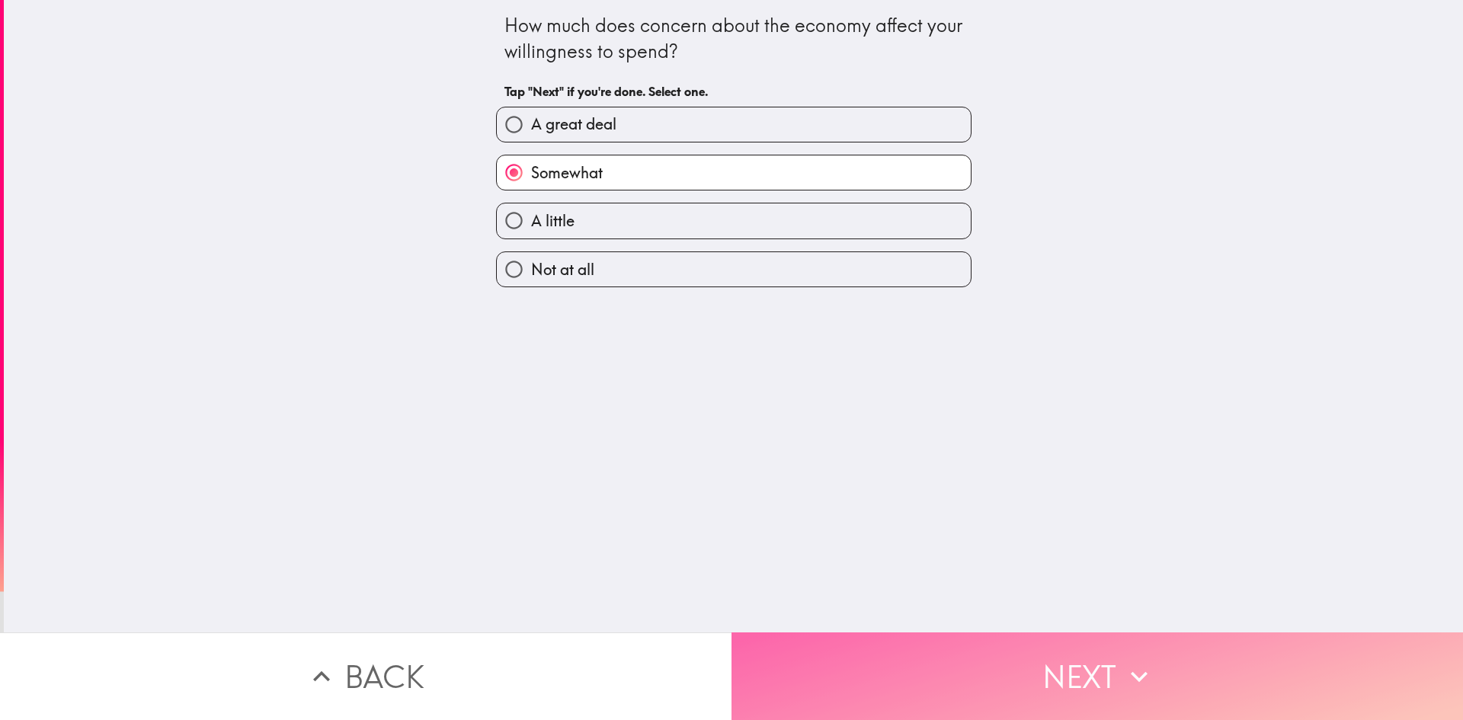
click at [1075, 665] on button "Next" at bounding box center [1098, 677] width 732 height 88
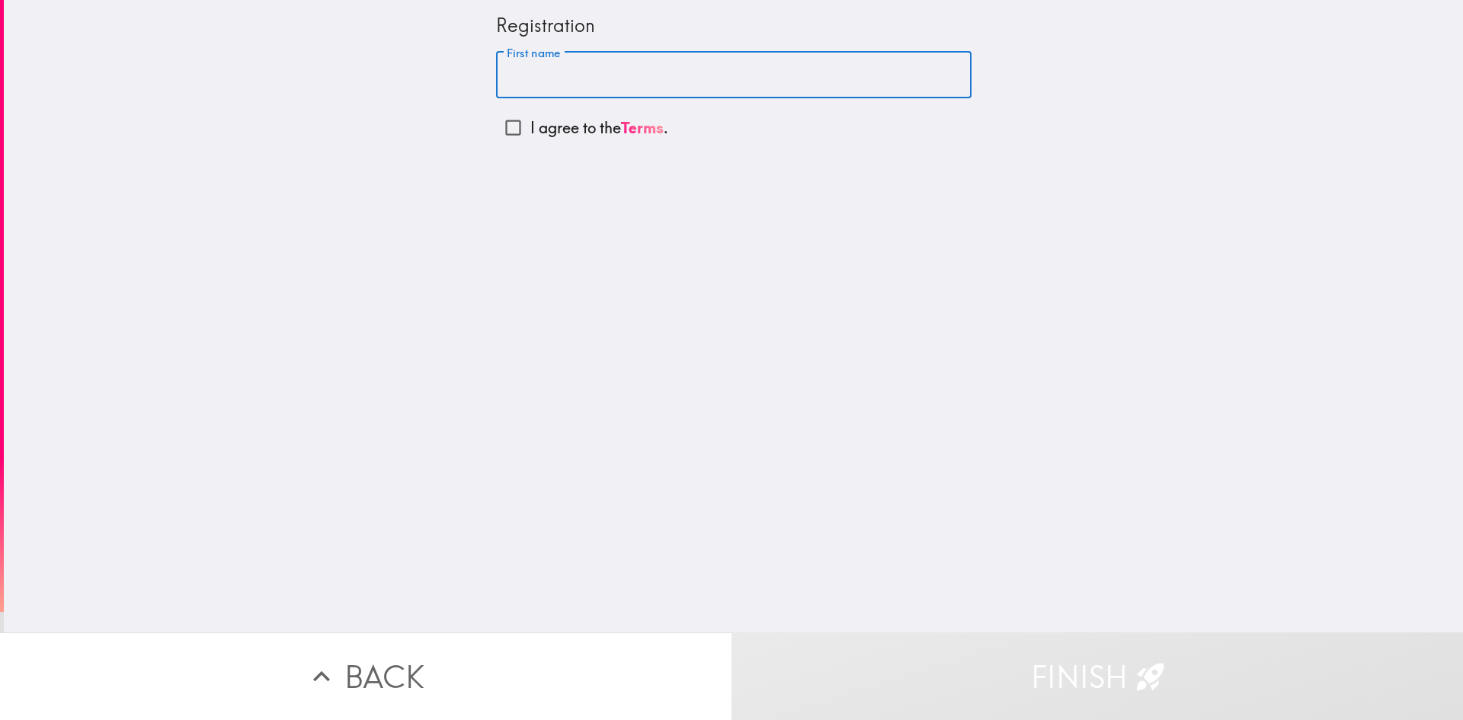
click at [521, 74] on input "First name" at bounding box center [734, 75] width 476 height 47
type input "[PERSON_NAME]"
click at [501, 123] on input "I agree to the Terms ." at bounding box center [513, 128] width 34 height 34
checkbox input "true"
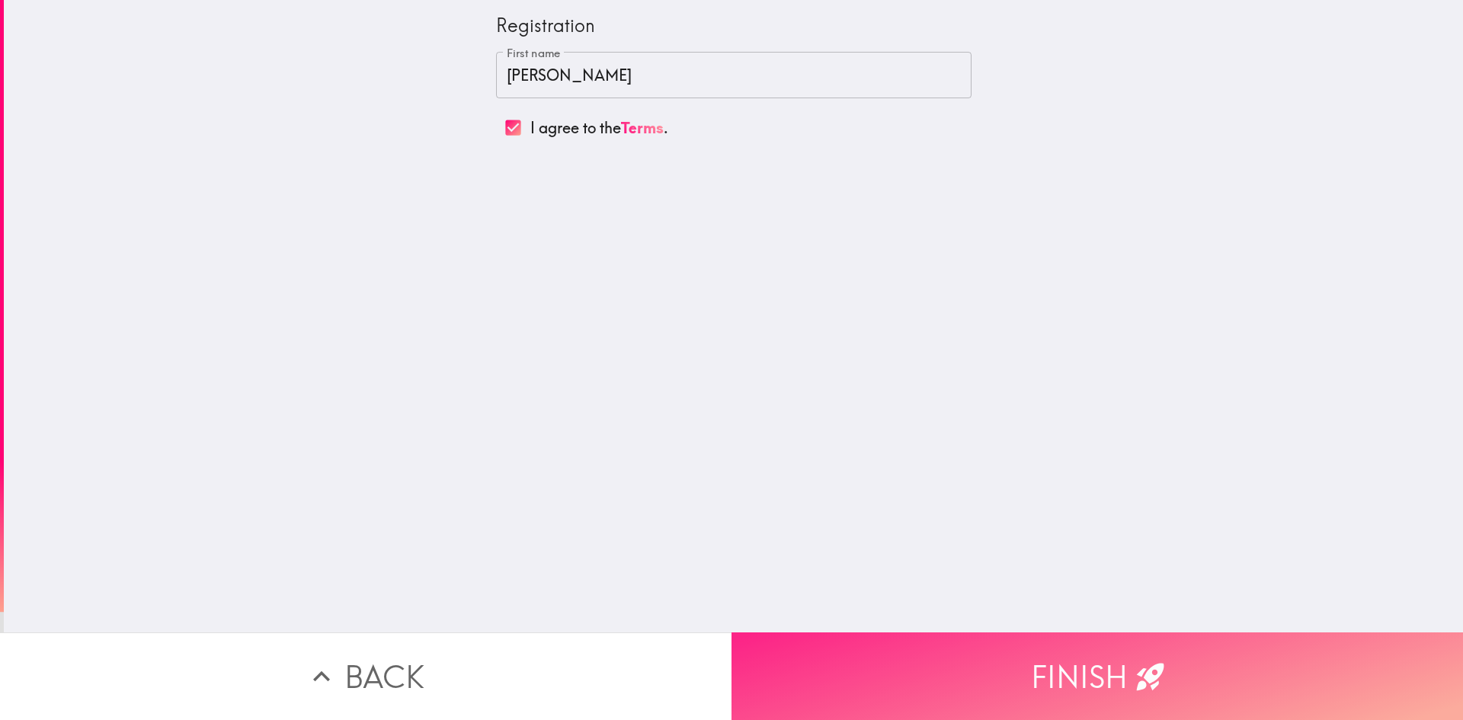
click at [1072, 659] on button "Finish" at bounding box center [1098, 677] width 732 height 88
